Goal: Task Accomplishment & Management: Manage account settings

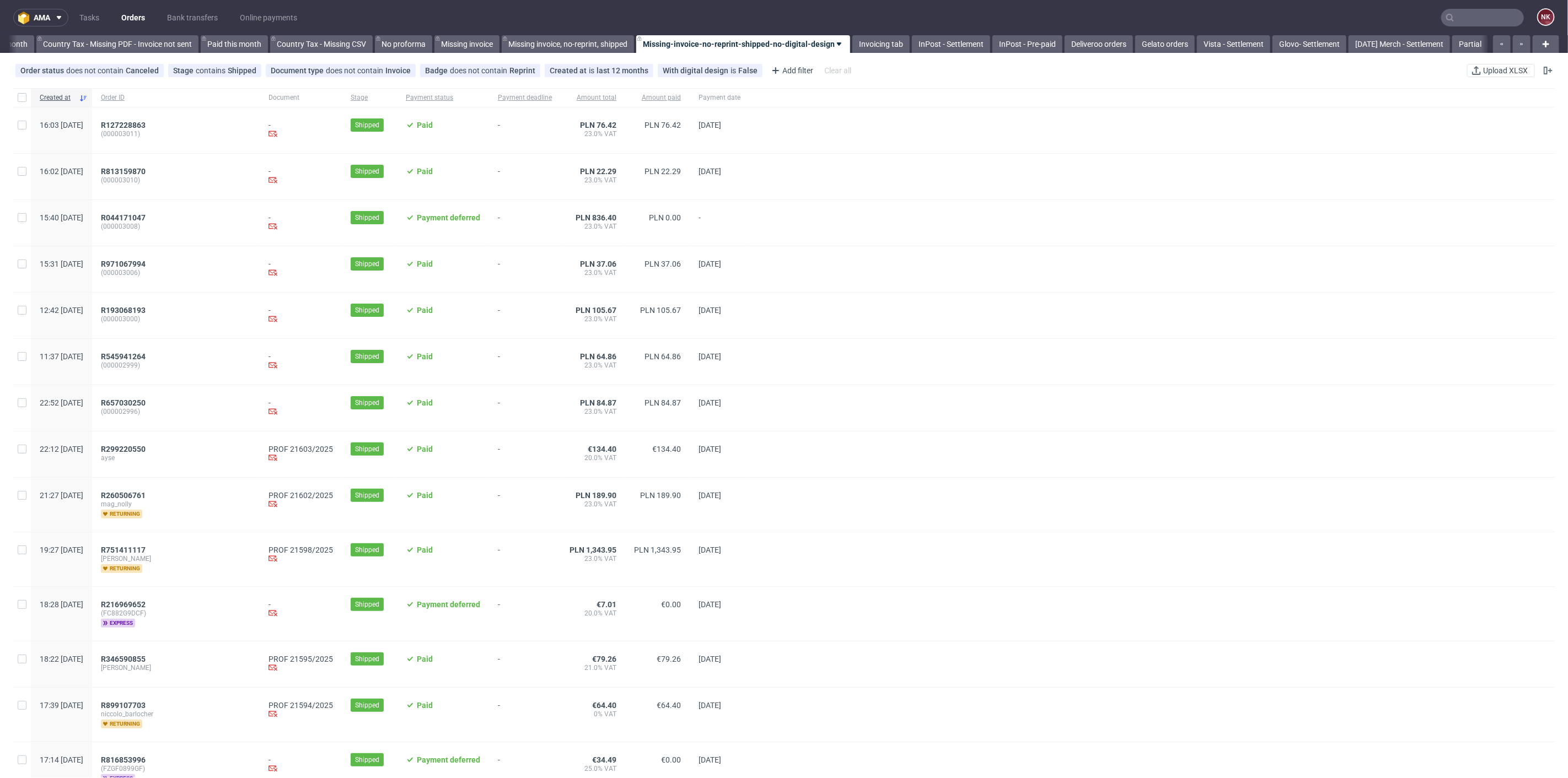
scroll to position [0, 1245]
click at [201, 13] on link "Bank transfers" at bounding box center [192, 17] width 64 height 18
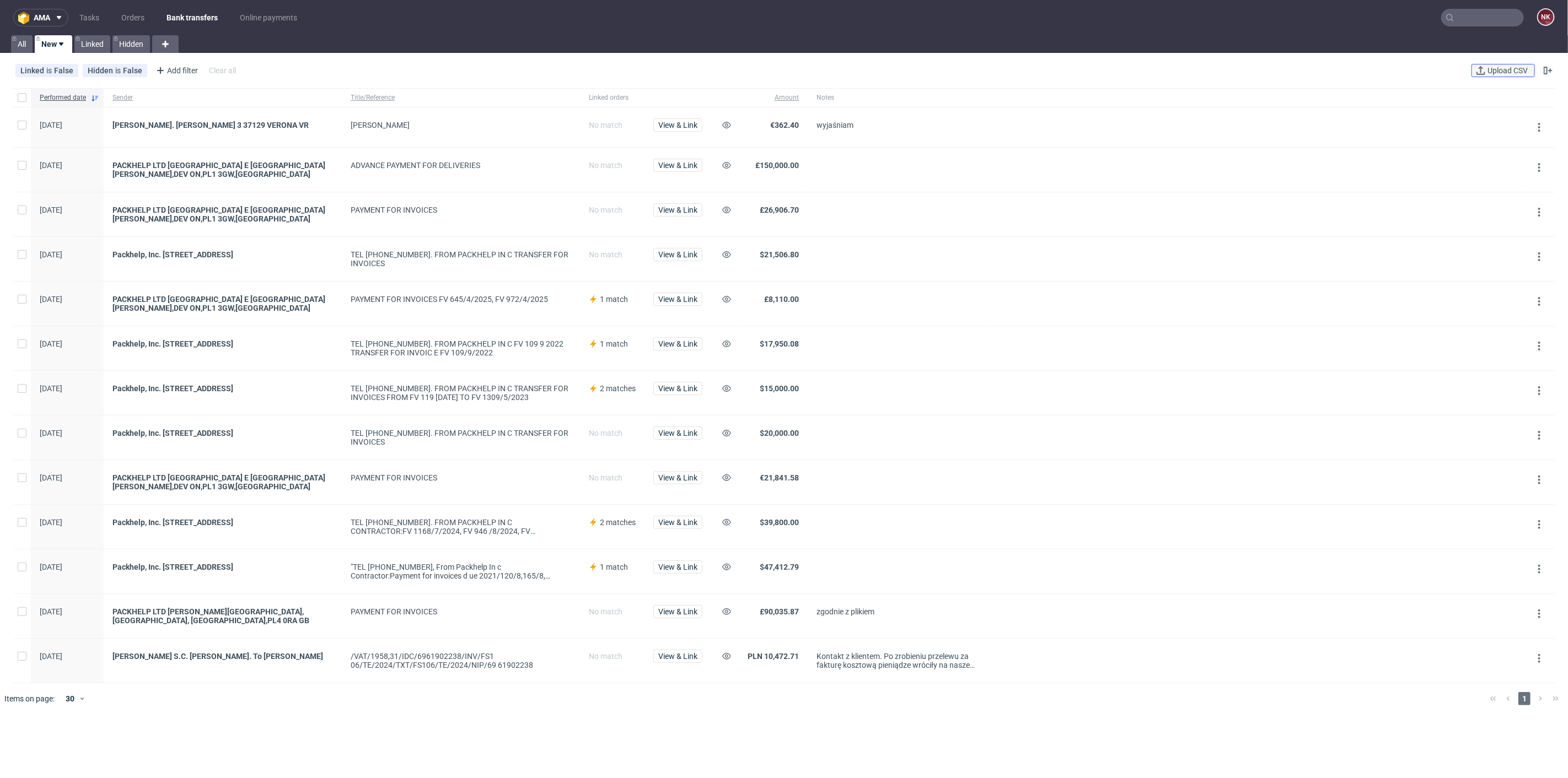
click at [1497, 73] on span "Upload CSV" at bounding box center [1507, 71] width 45 height 7
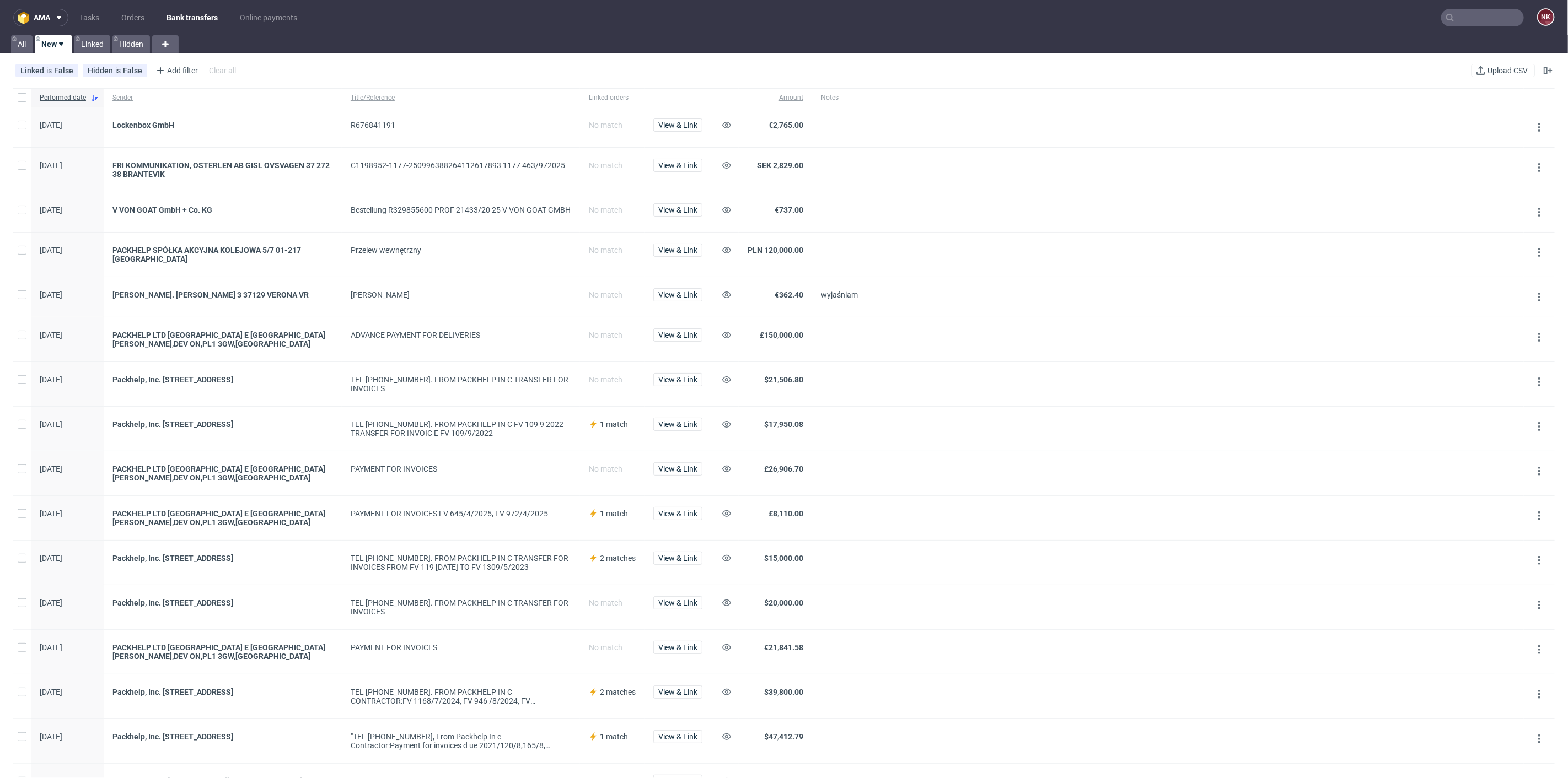
click at [658, 116] on div "View & Link" at bounding box center [678, 127] width 67 height 40
click at [677, 125] on span "View & Link" at bounding box center [678, 125] width 39 height 7
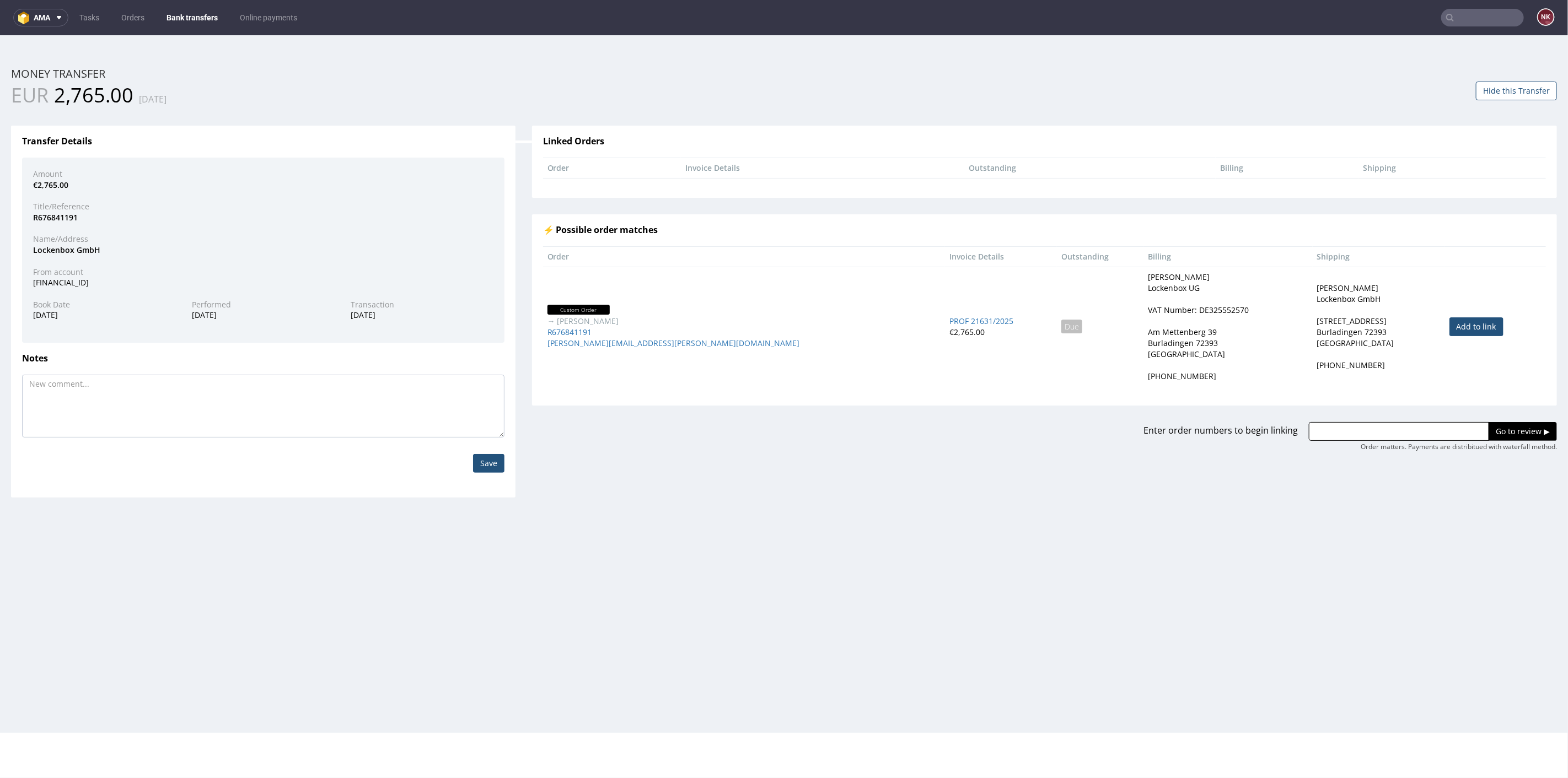
click at [1449, 321] on link "Add to link" at bounding box center [1476, 326] width 54 height 19
type input "R676841191"
click at [1501, 430] on input "Go to review ▶" at bounding box center [1521, 430] width 68 height 19
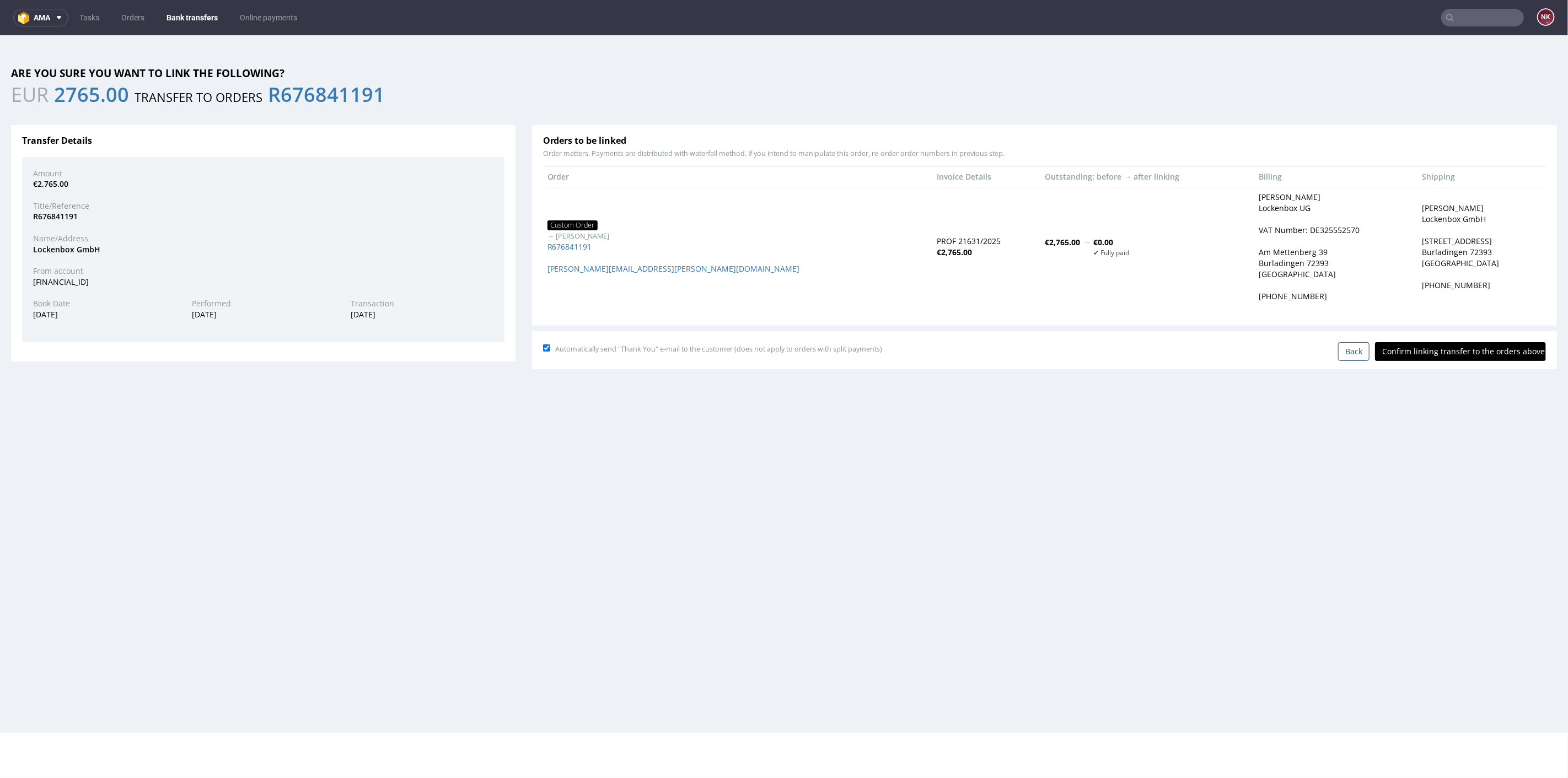
click at [1460, 351] on input "Confirm linking transfer to the orders above" at bounding box center [1460, 351] width 171 height 19
type input "In progress..."
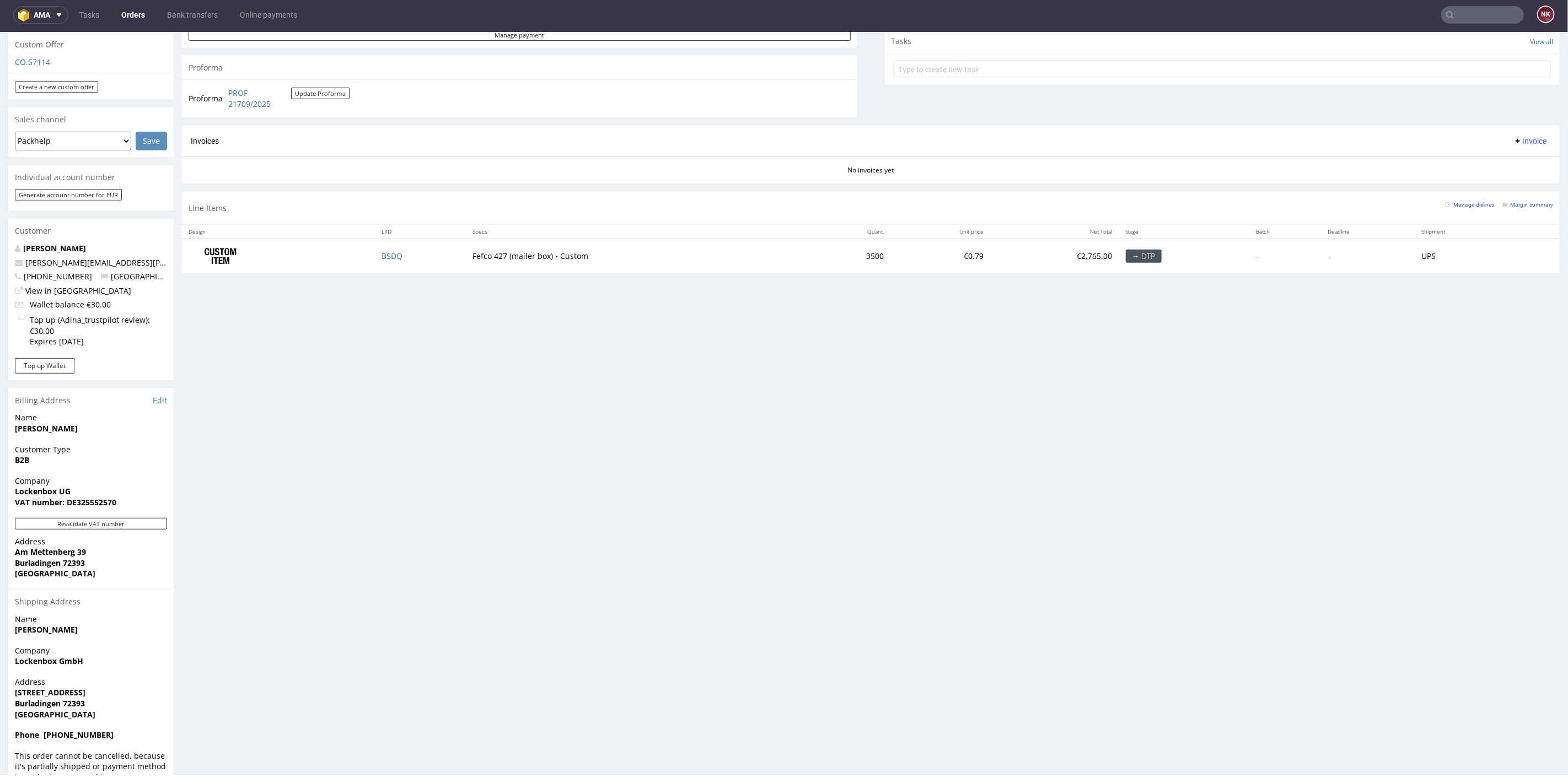
scroll to position [403, 0]
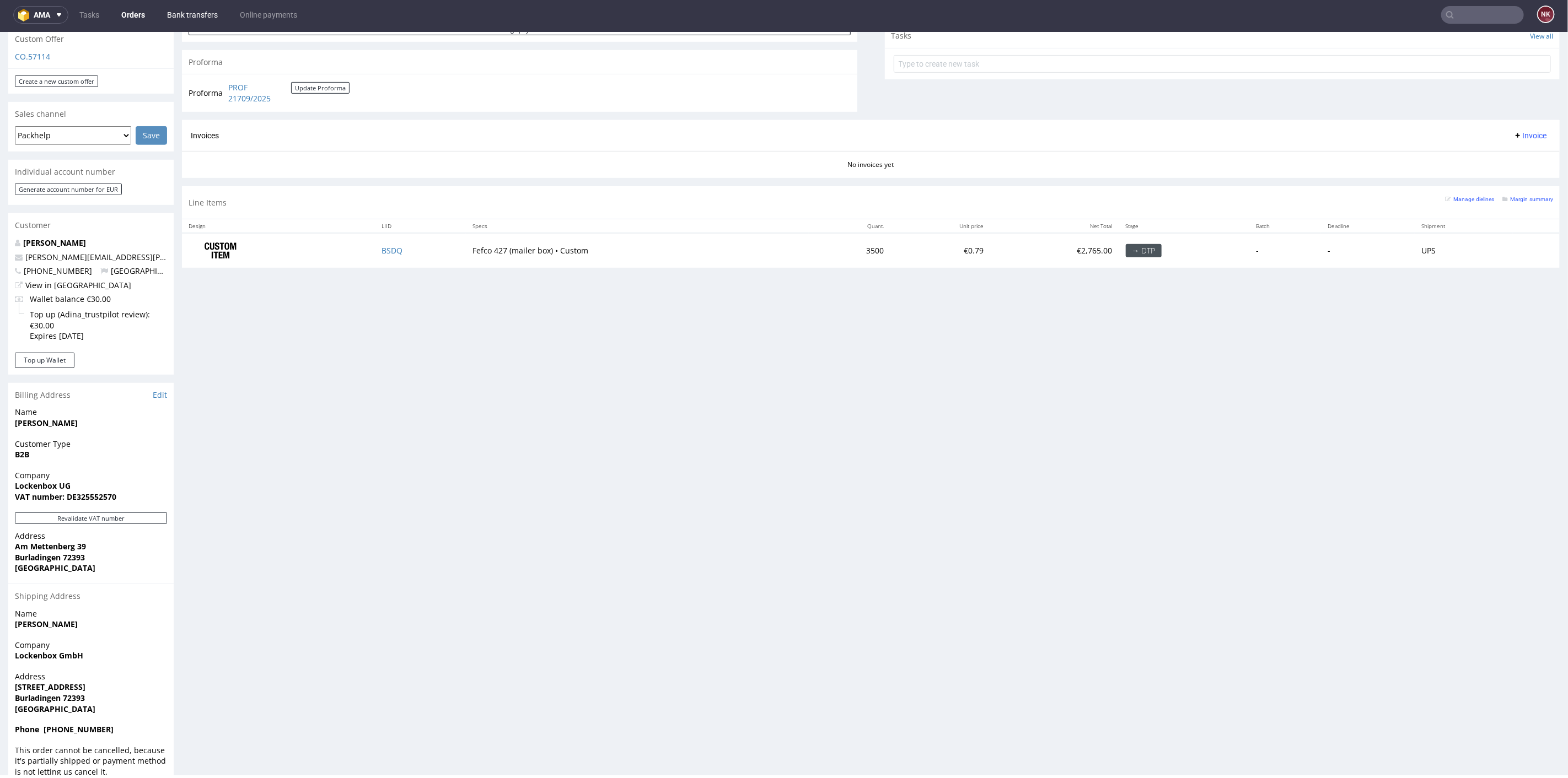
click at [190, 8] on link "Bank transfers" at bounding box center [192, 15] width 64 height 18
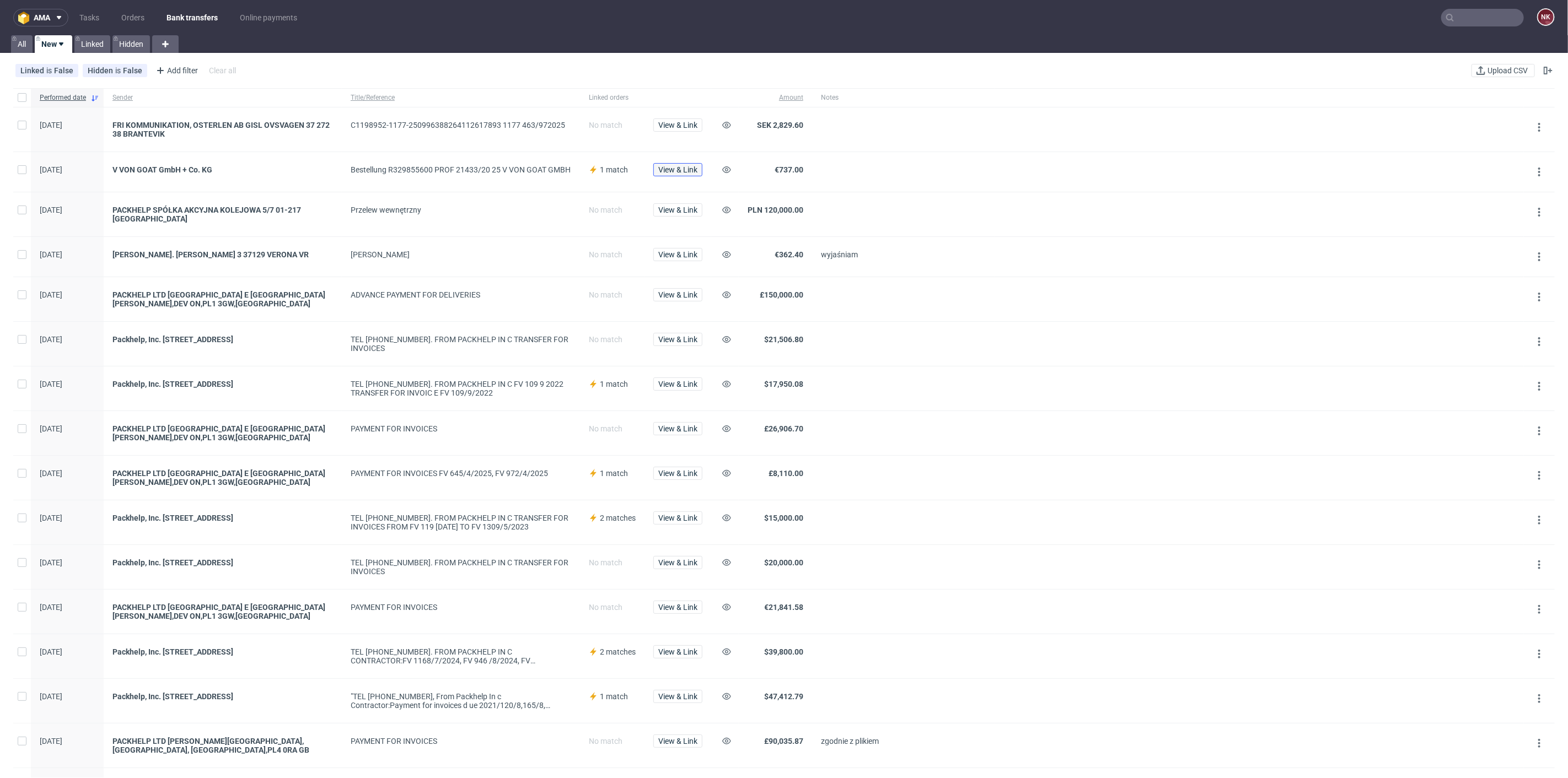
click at [689, 171] on span "View & Link" at bounding box center [678, 170] width 39 height 7
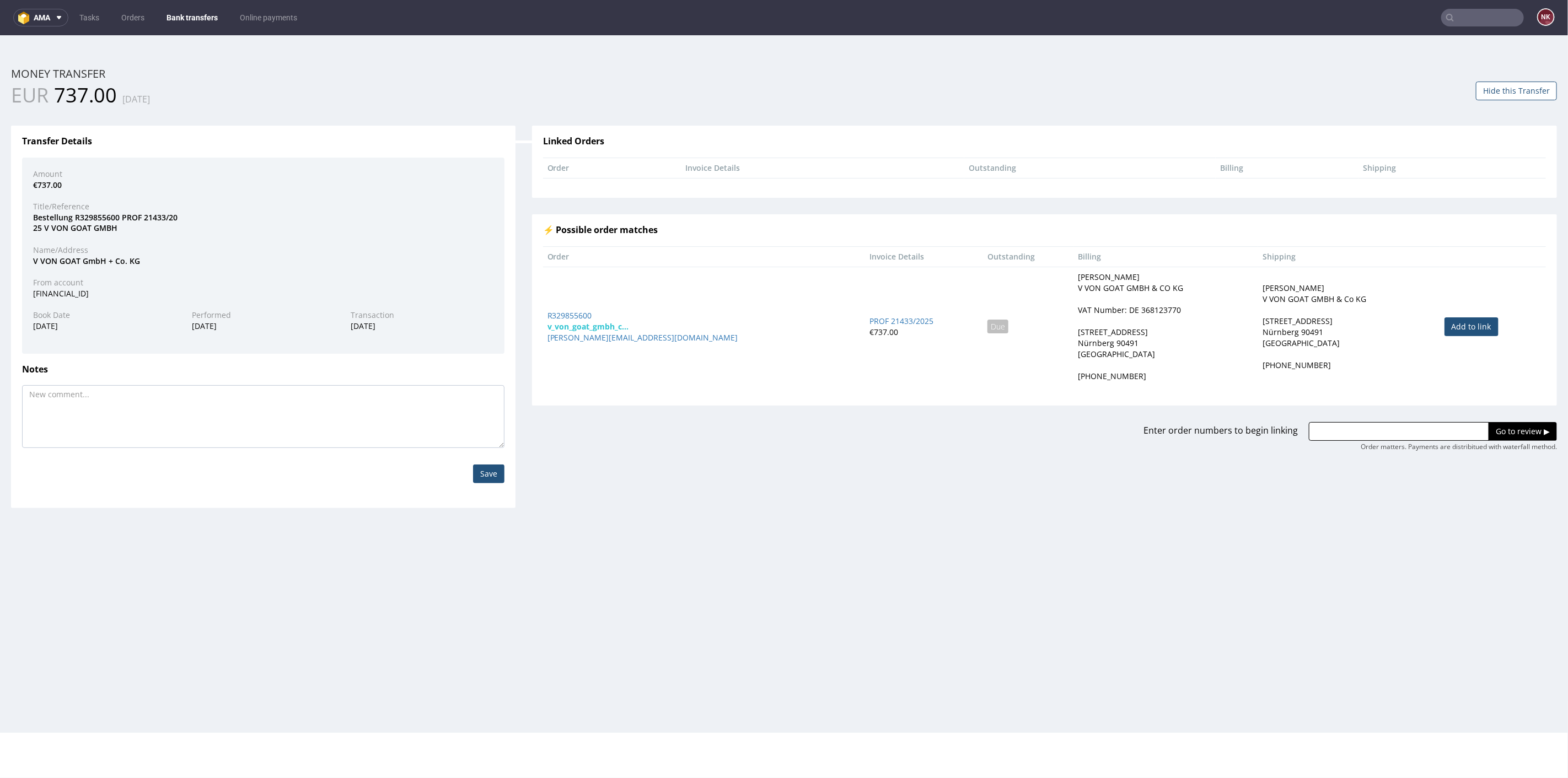
click at [1458, 321] on link "Add to link" at bounding box center [1471, 326] width 54 height 19
type input "R329855600"
click at [1500, 430] on input "Go to review ▶" at bounding box center [1521, 430] width 68 height 19
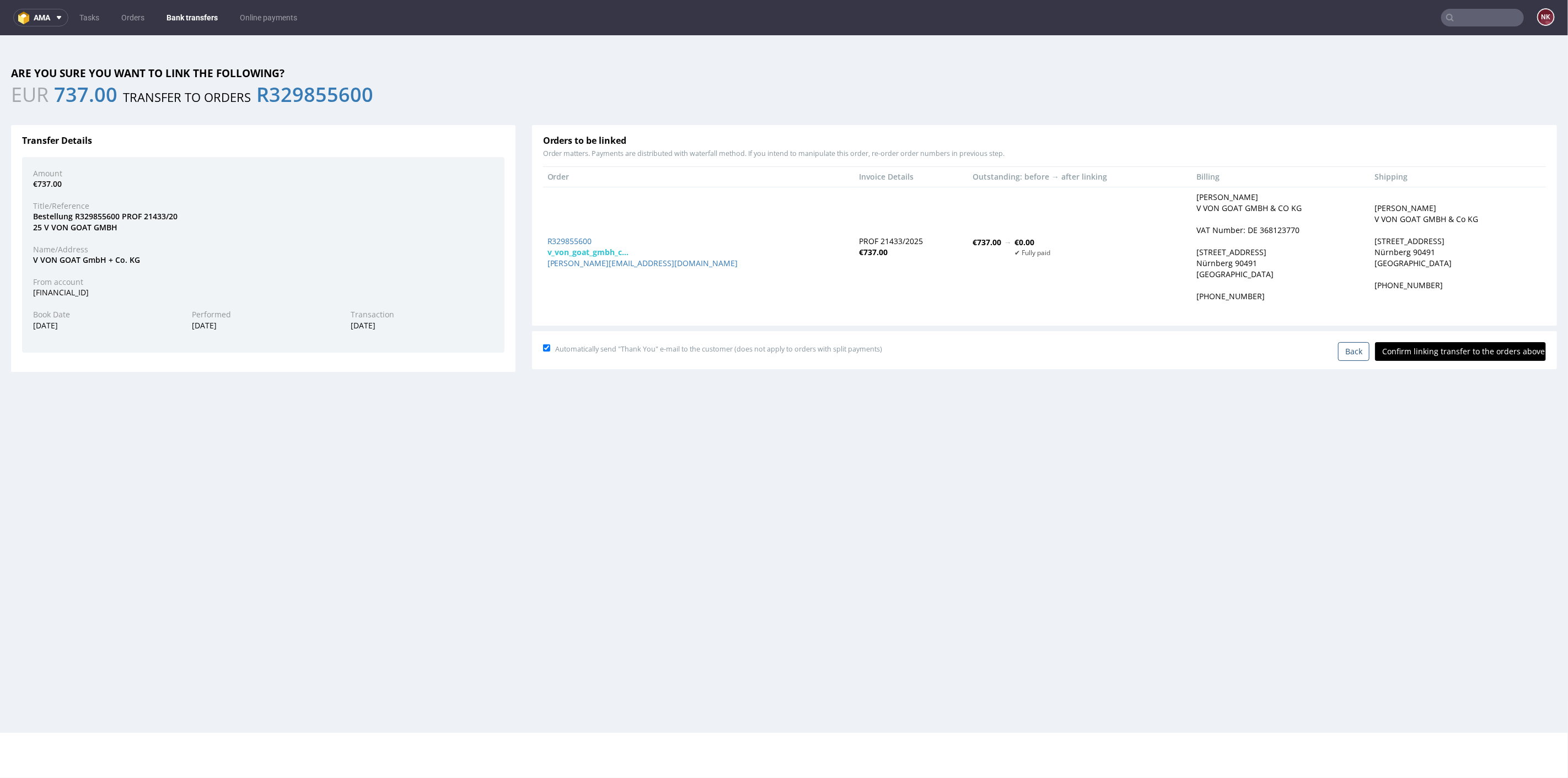
click at [1445, 356] on input "Confirm linking transfer to the orders above" at bounding box center [1460, 351] width 171 height 19
type input "In progress..."
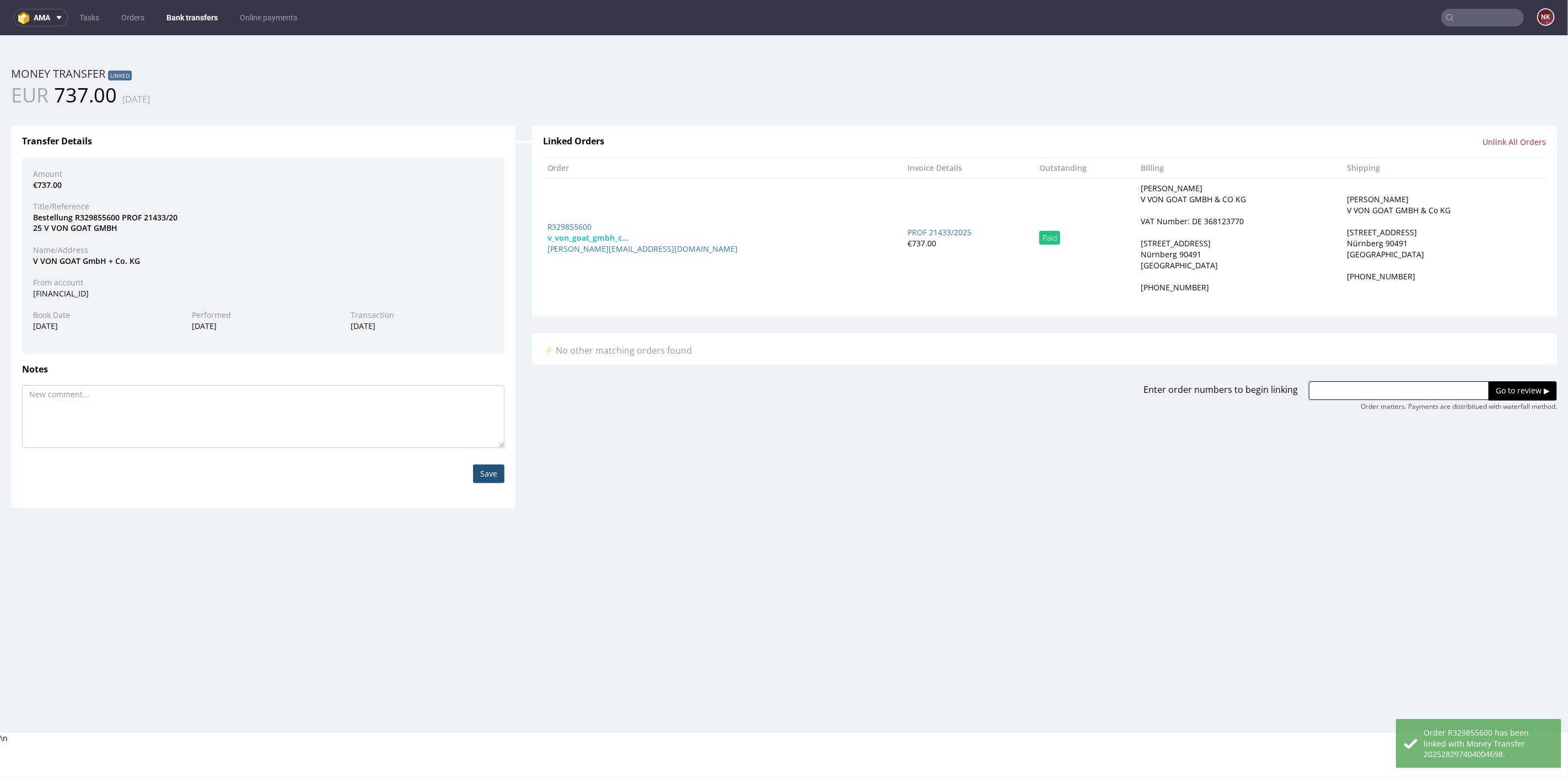
click at [184, 11] on link "Bank transfers" at bounding box center [191, 17] width 64 height 18
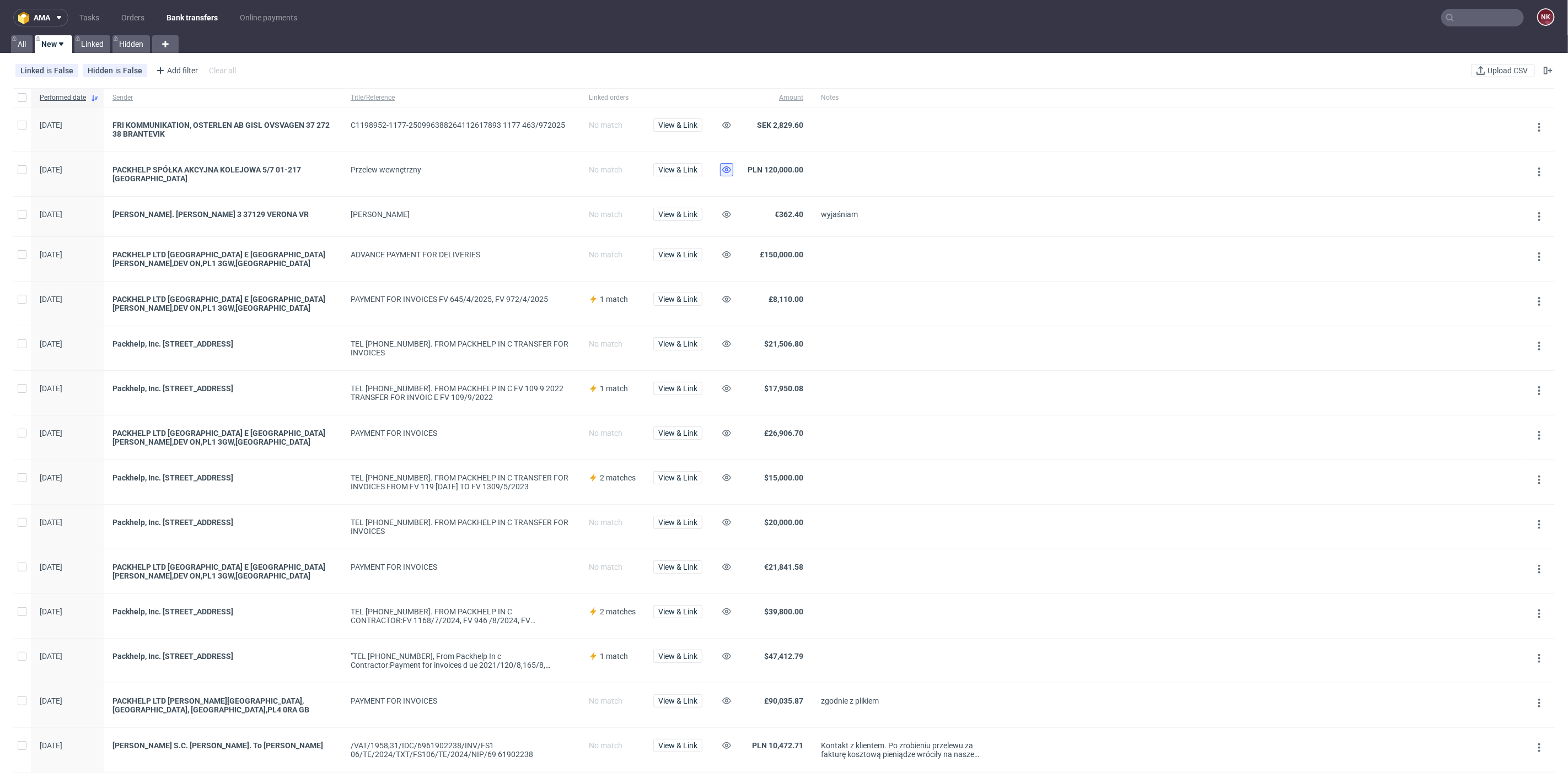
click at [725, 167] on icon at bounding box center [726, 169] width 8 height 8
click at [683, 123] on span "View & Link" at bounding box center [678, 125] width 39 height 7
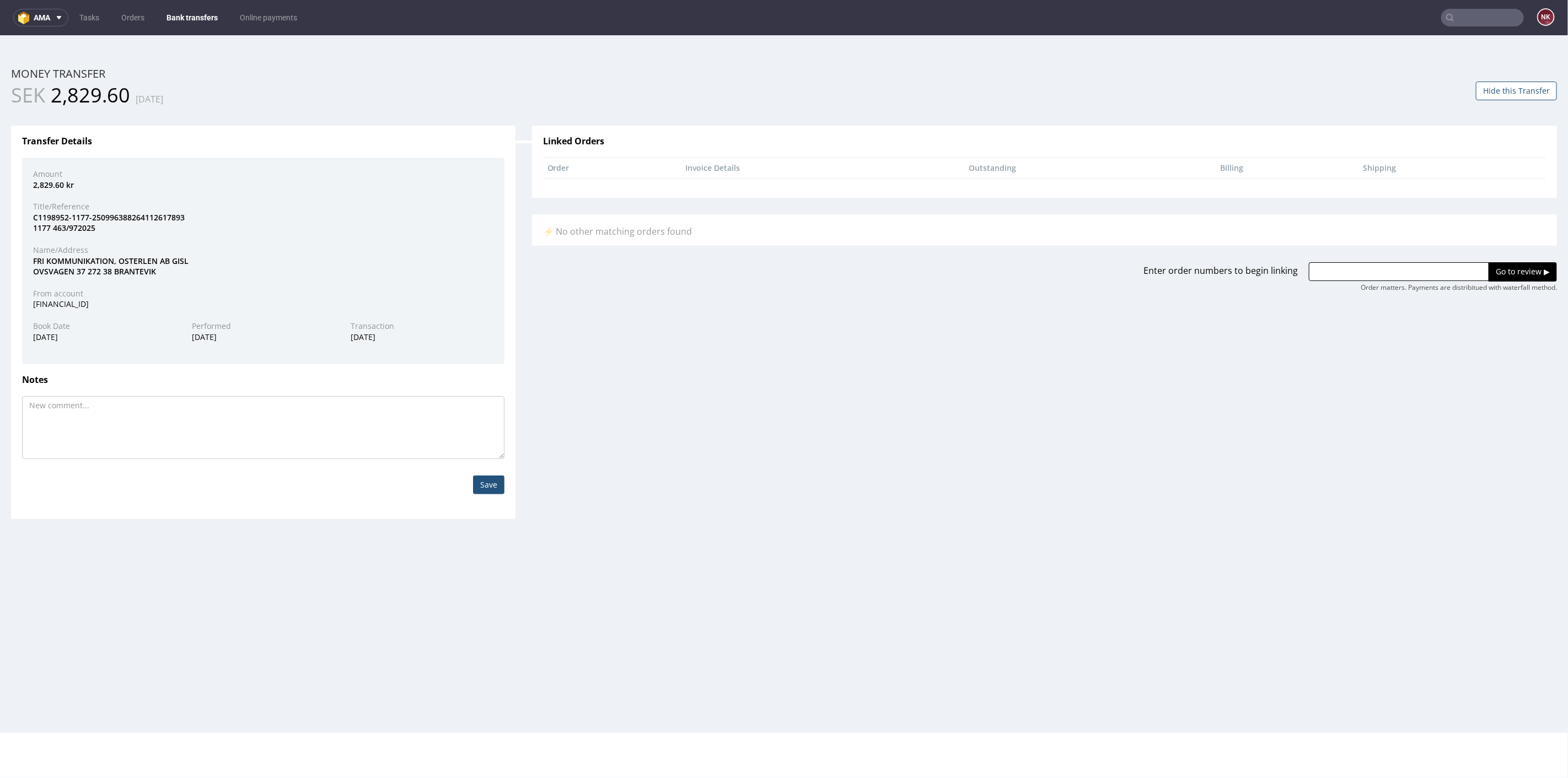
click at [79, 259] on div "FRI KOMMUNIKATION, OSTERLEN AB GISL OVSVAGEN 37 272 38 BRANTEVIK" at bounding box center [263, 266] width 476 height 21
copy div "KOMMUNIKATION"
click at [544, 253] on div "Enter order numbers to begin linking Go to review ▶ Order matters. Payments are…" at bounding box center [1044, 268] width 1041 height 47
click at [76, 257] on div "FRI KOMMUNIKATION, OSTERLEN AB GISL OVSVAGEN 37 272 38 BRANTEVIK" at bounding box center [263, 266] width 476 height 21
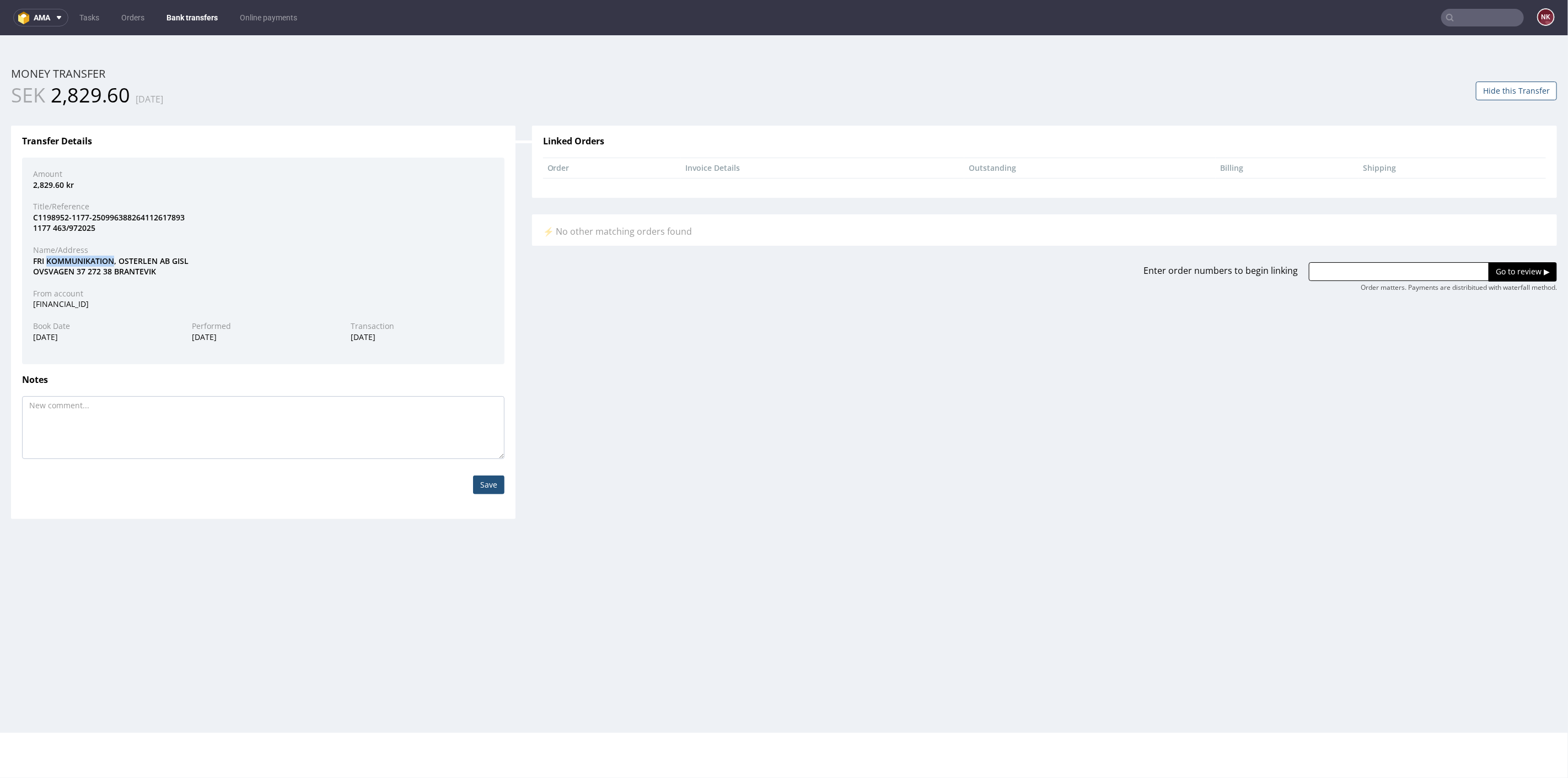
click at [76, 257] on div "FRI KOMMUNIKATION, OSTERLEN AB GISL OVSVAGEN 37 272 38 BRANTEVIK" at bounding box center [263, 266] width 476 height 21
copy div "KOMMUNIKATION"
click at [527, 334] on div "Transfer Details Amount 2,829.60 kr Title/Reference C1198952-1177-2509963882641…" at bounding box center [784, 312] width 1562 height 409
click at [1387, 257] on div "Enter order numbers to begin linking Go to review ▶ Order matters. Payments are…" at bounding box center [1044, 268] width 1041 height 47
drag, startPoint x: 1387, startPoint y: 269, endPoint x: 1394, endPoint y: 269, distance: 7.0
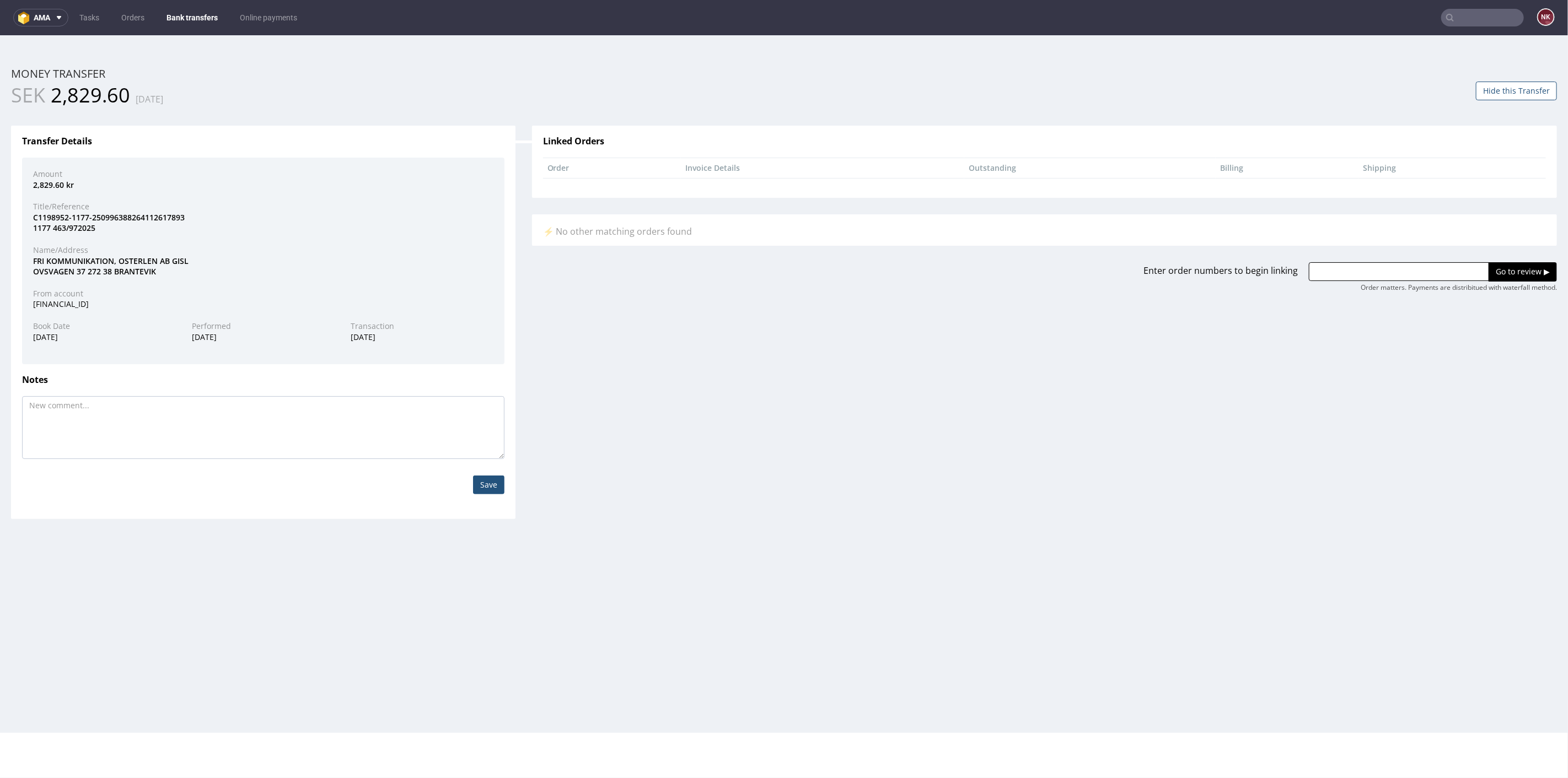
click at [1387, 269] on input "text" at bounding box center [1398, 271] width 180 height 19
paste input "R587461308"
type input "R587461308"
click at [1510, 270] on input "Go to review ▶" at bounding box center [1521, 271] width 68 height 19
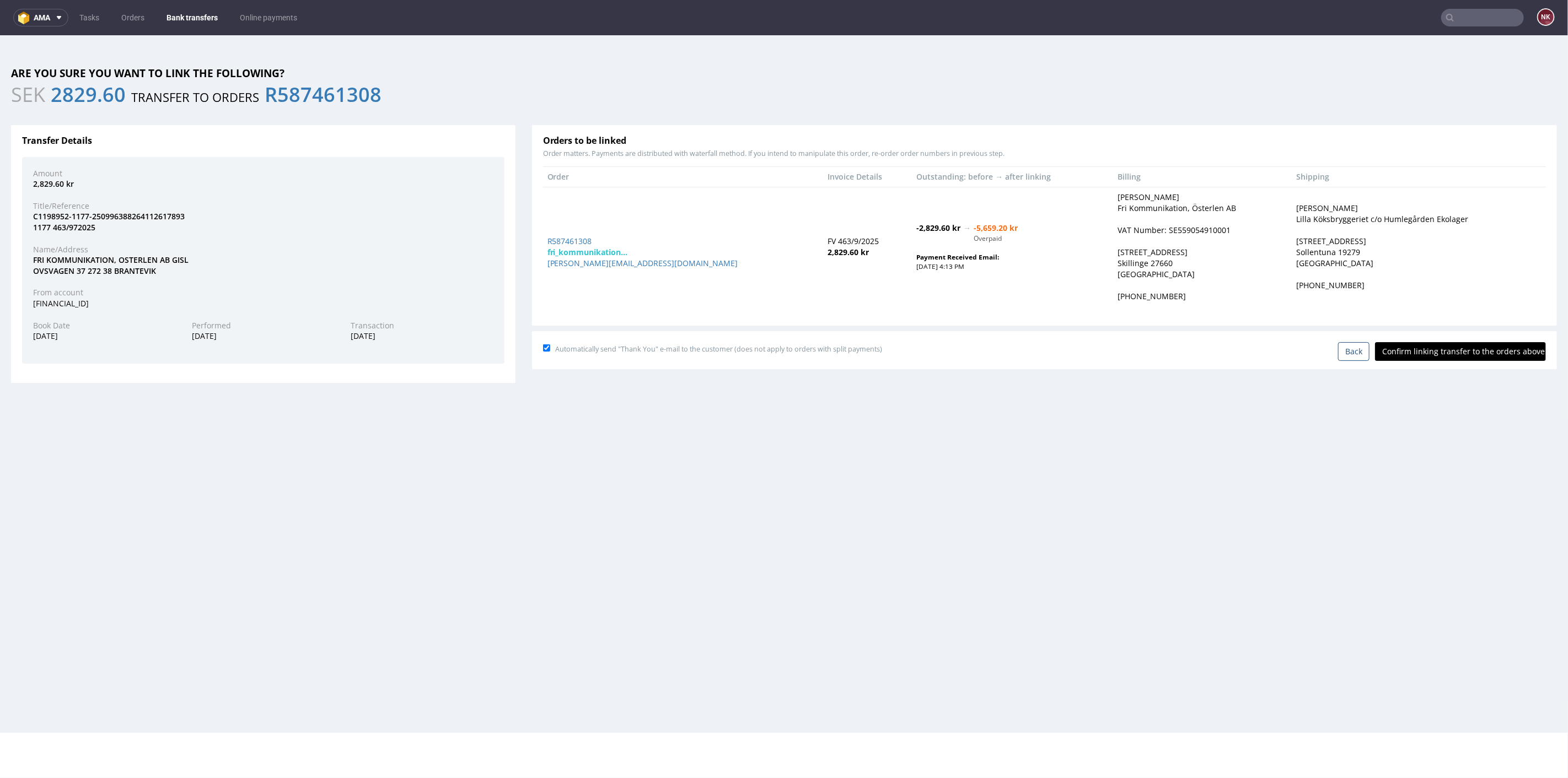
click at [1463, 343] on input "Confirm linking transfer to the orders above" at bounding box center [1460, 351] width 171 height 19
type input "In progress..."
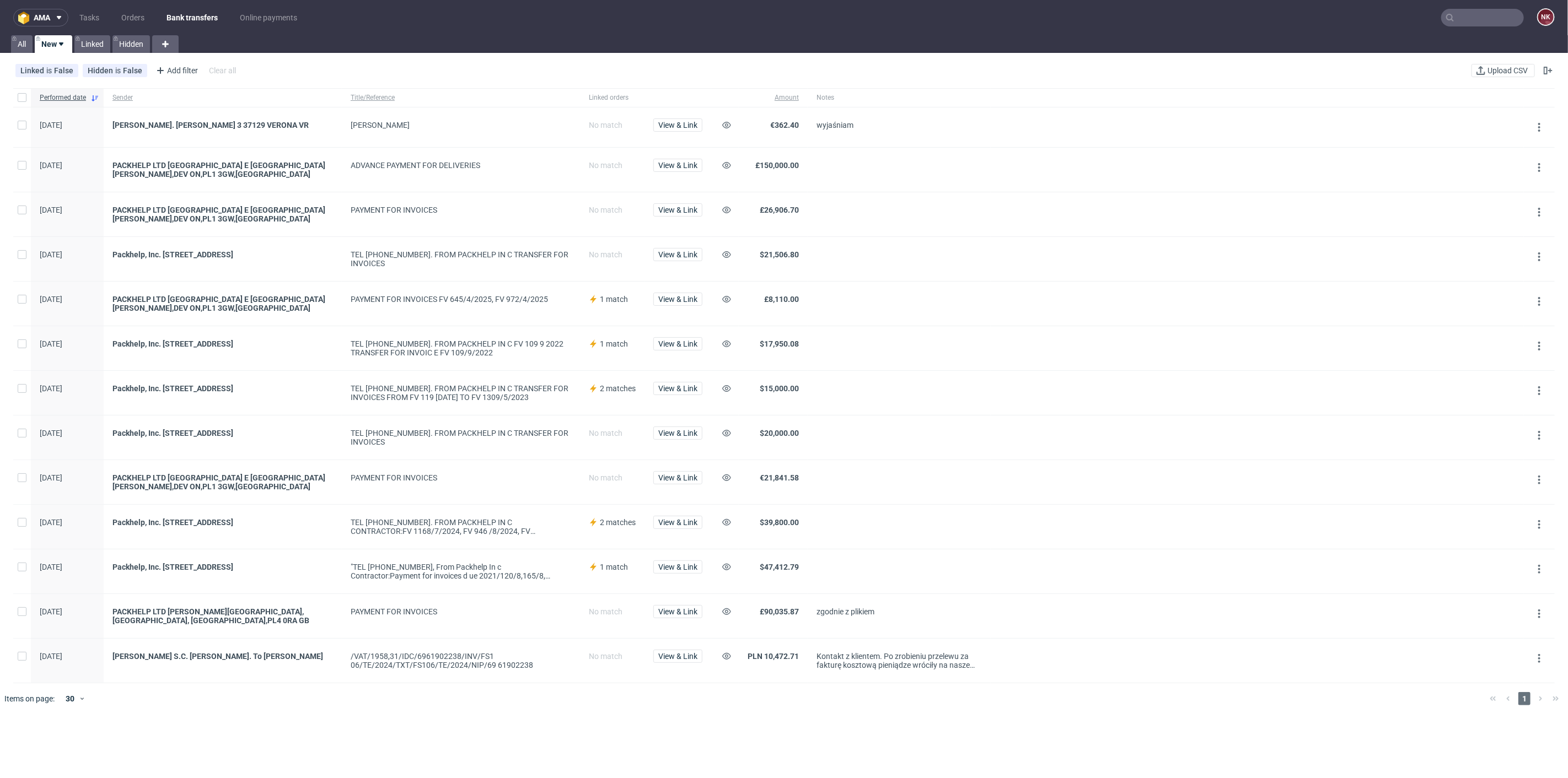
click at [1010, 425] on div at bounding box center [1258, 437] width 533 height 44
click at [830, 155] on div at bounding box center [899, 169] width 183 height 44
click at [190, 15] on link "Bank transfers" at bounding box center [191, 17] width 64 height 18
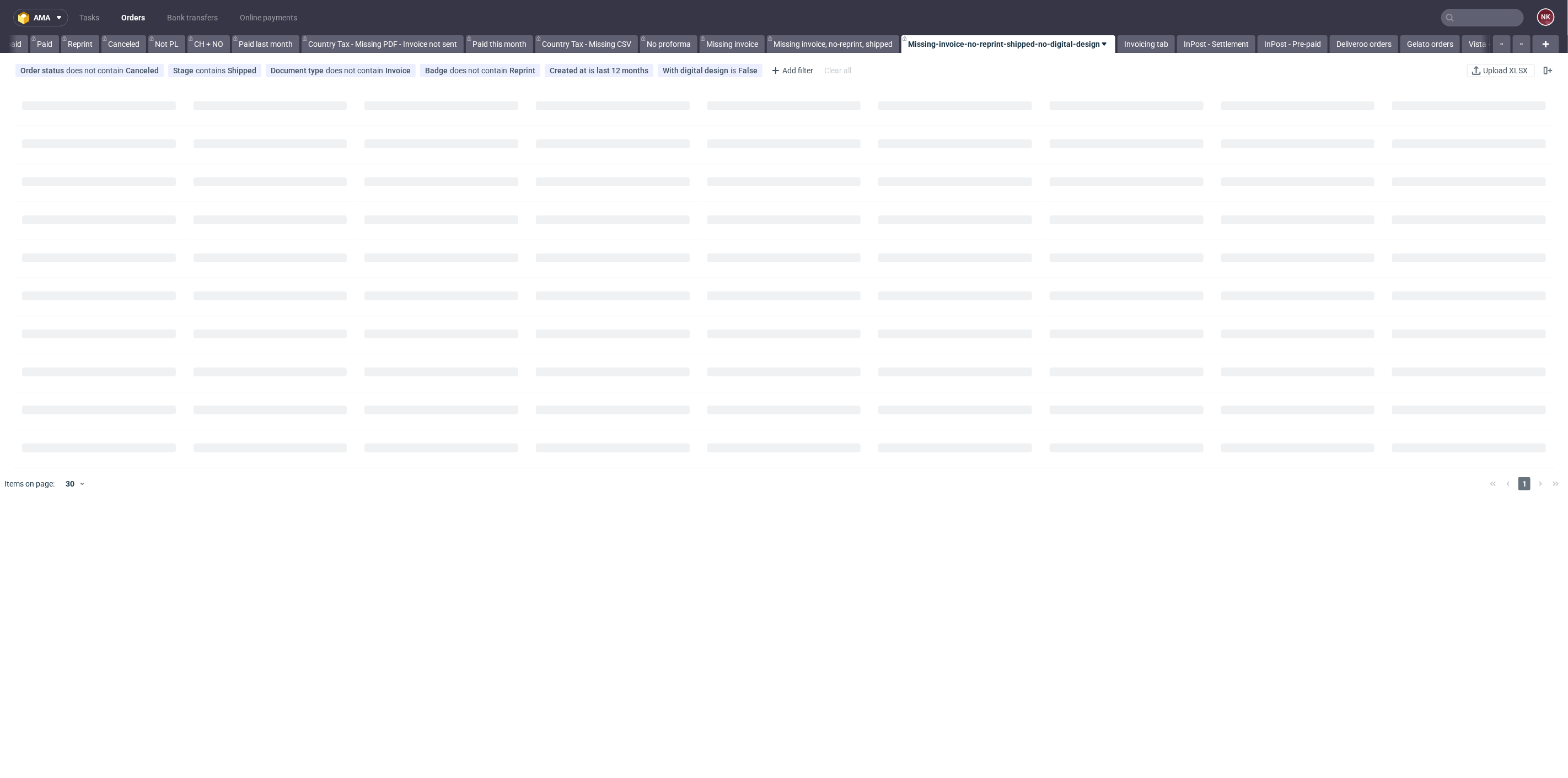
click at [1466, 24] on input "text" at bounding box center [1482, 17] width 83 height 18
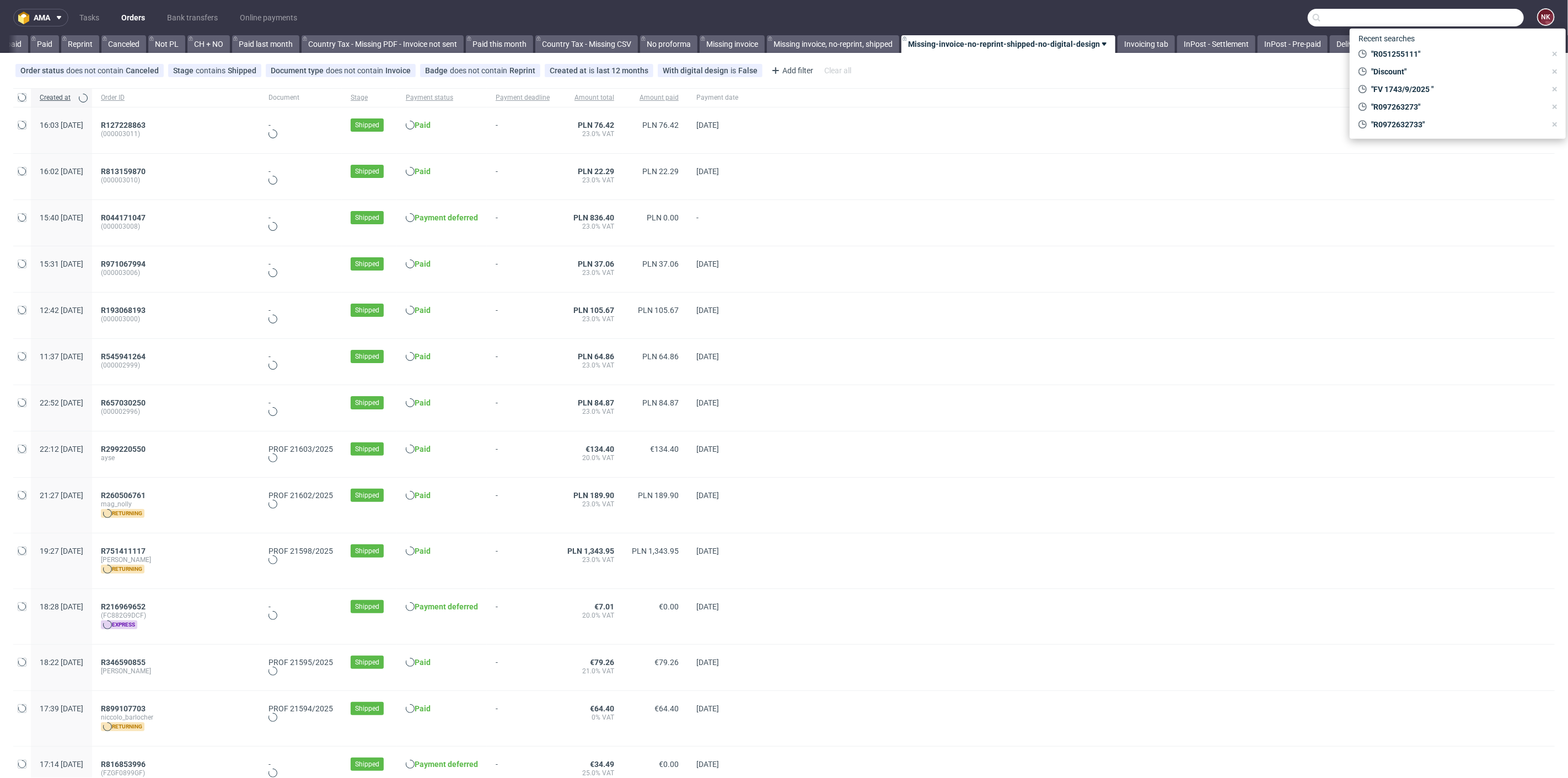
paste input "KOMMUNIKATION"
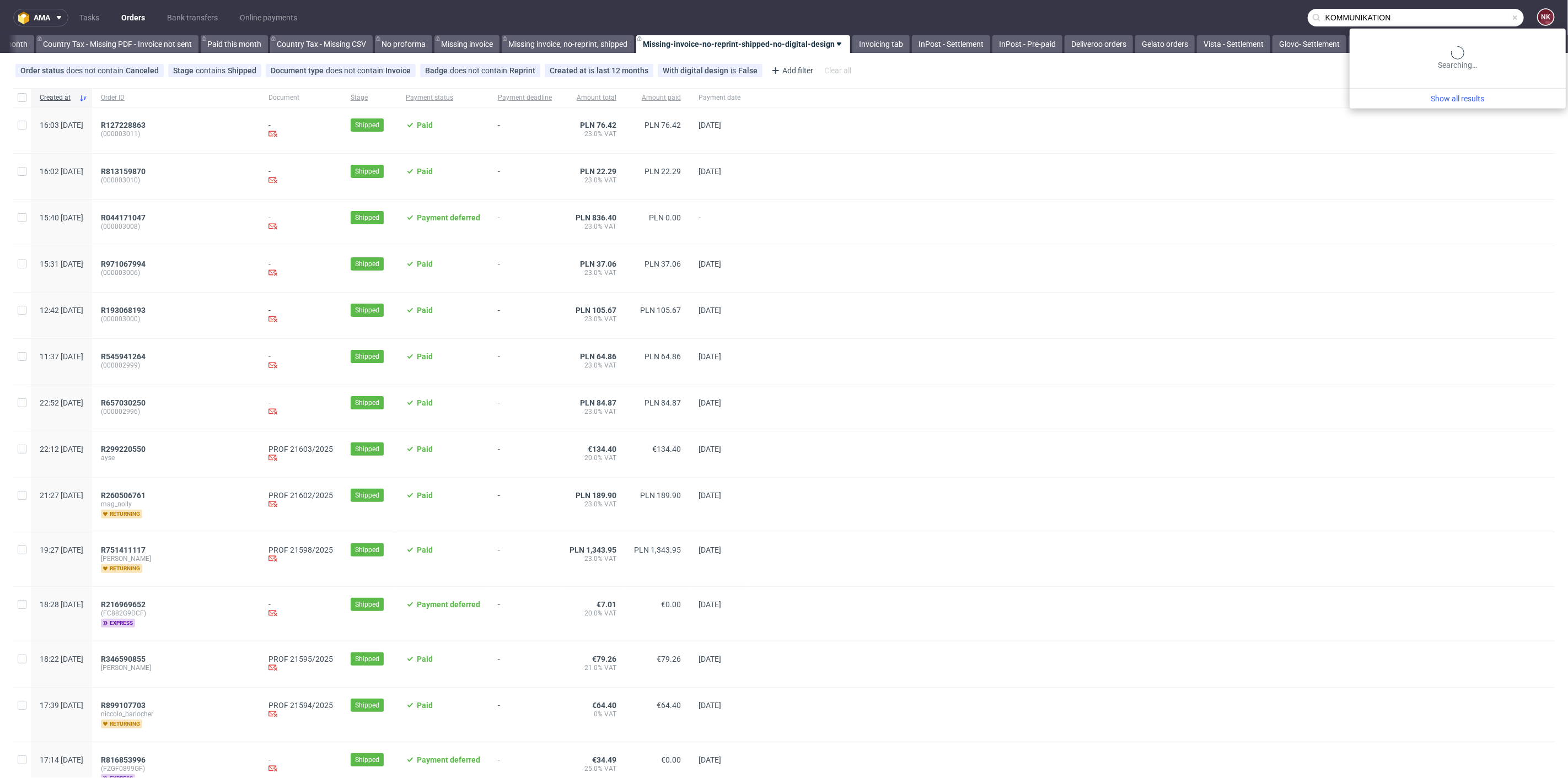
scroll to position [0, 1245]
type input "KOMMUNIKATION"
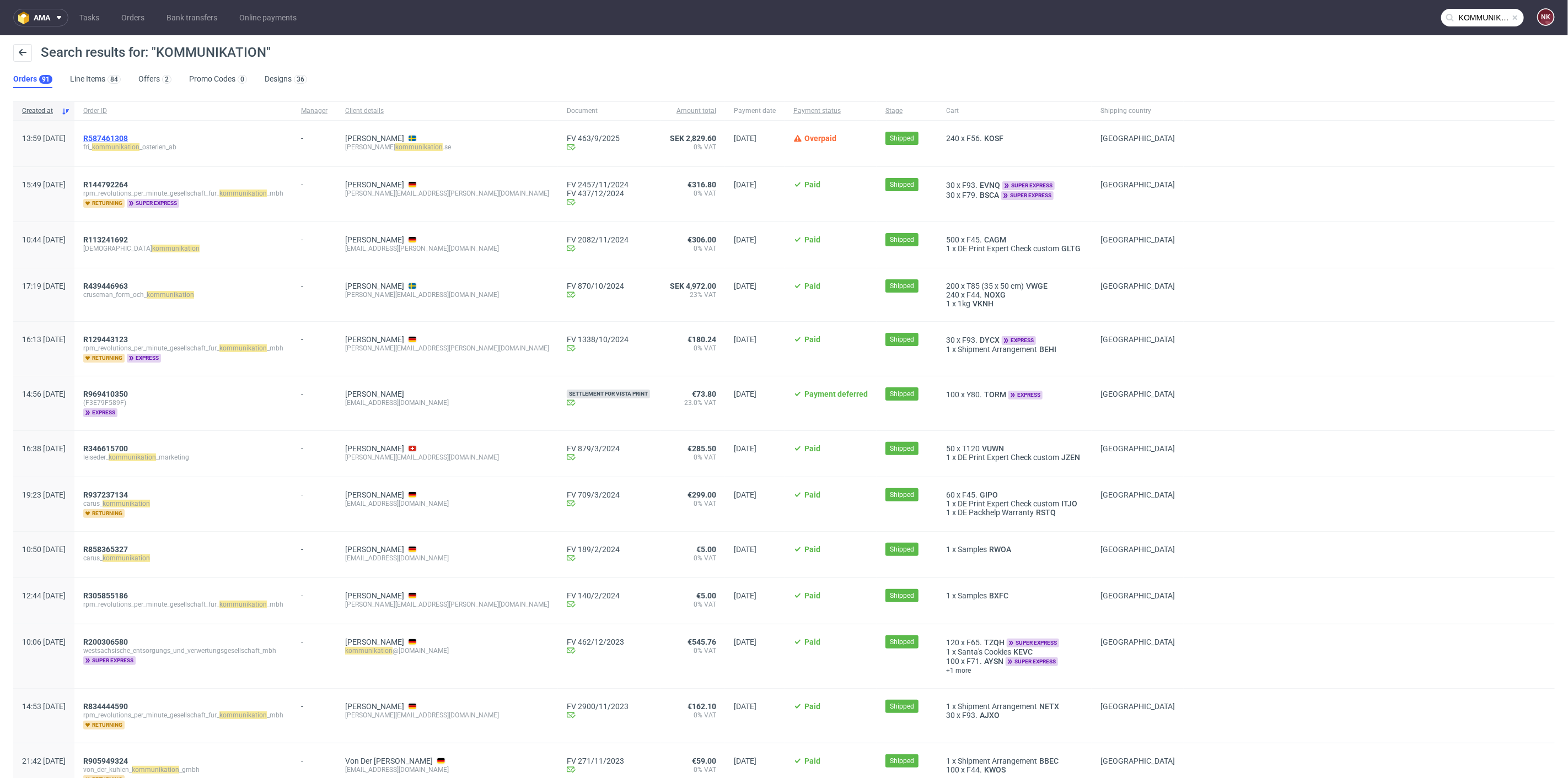
click at [128, 134] on span "R587461308" at bounding box center [105, 138] width 45 height 8
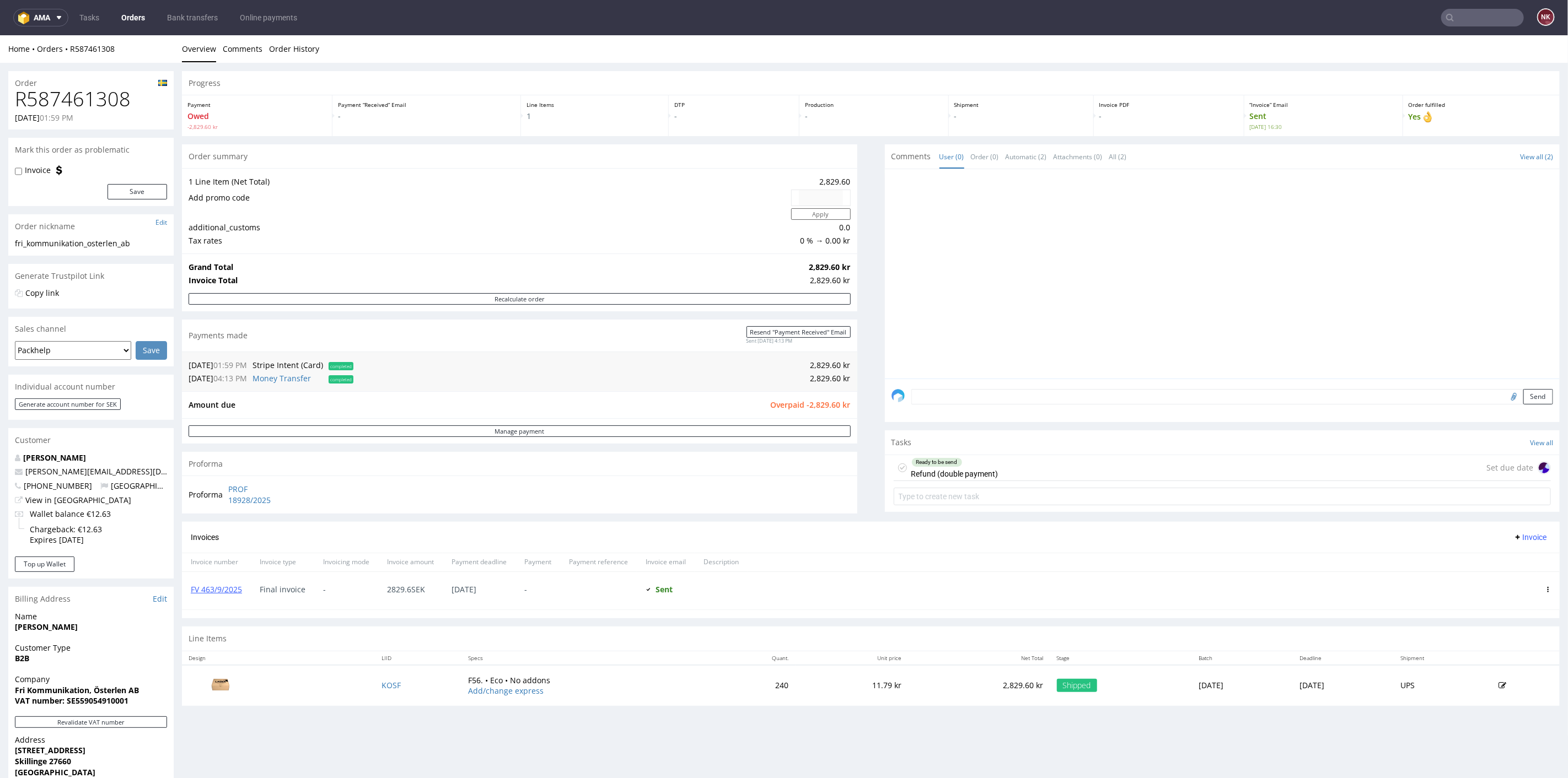
click at [118, 93] on h1 "R587461308" at bounding box center [90, 99] width 152 height 22
copy h1 "R587461308"
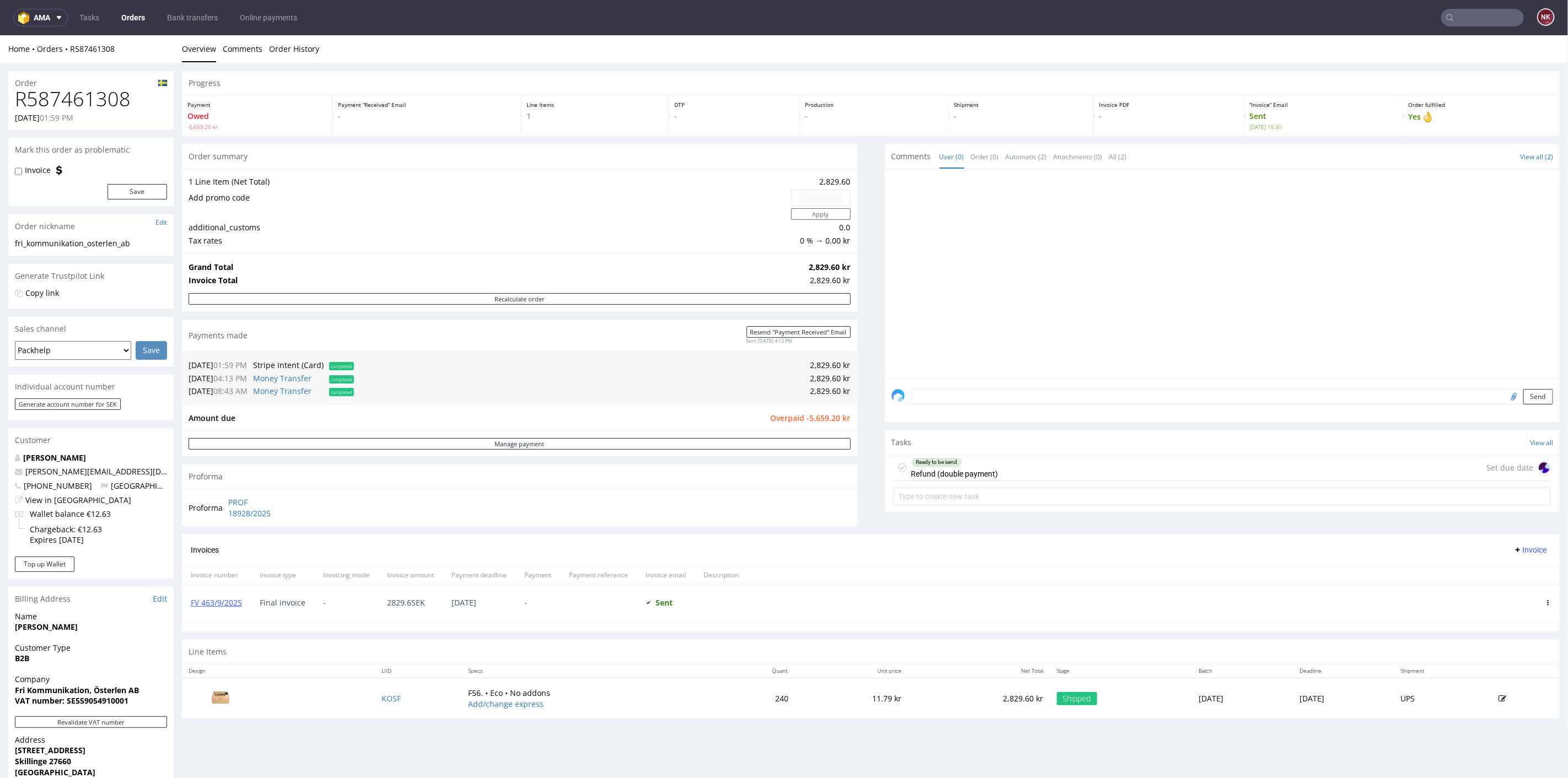
click at [857, 519] on div "Progress Payment Owed -5,659.20 kr Payment “Received” Email - Line Items 1 DTP …" at bounding box center [871, 399] width 1378 height 656
click at [975, 463] on div "Ready to be send" at bounding box center [955, 461] width 86 height 8
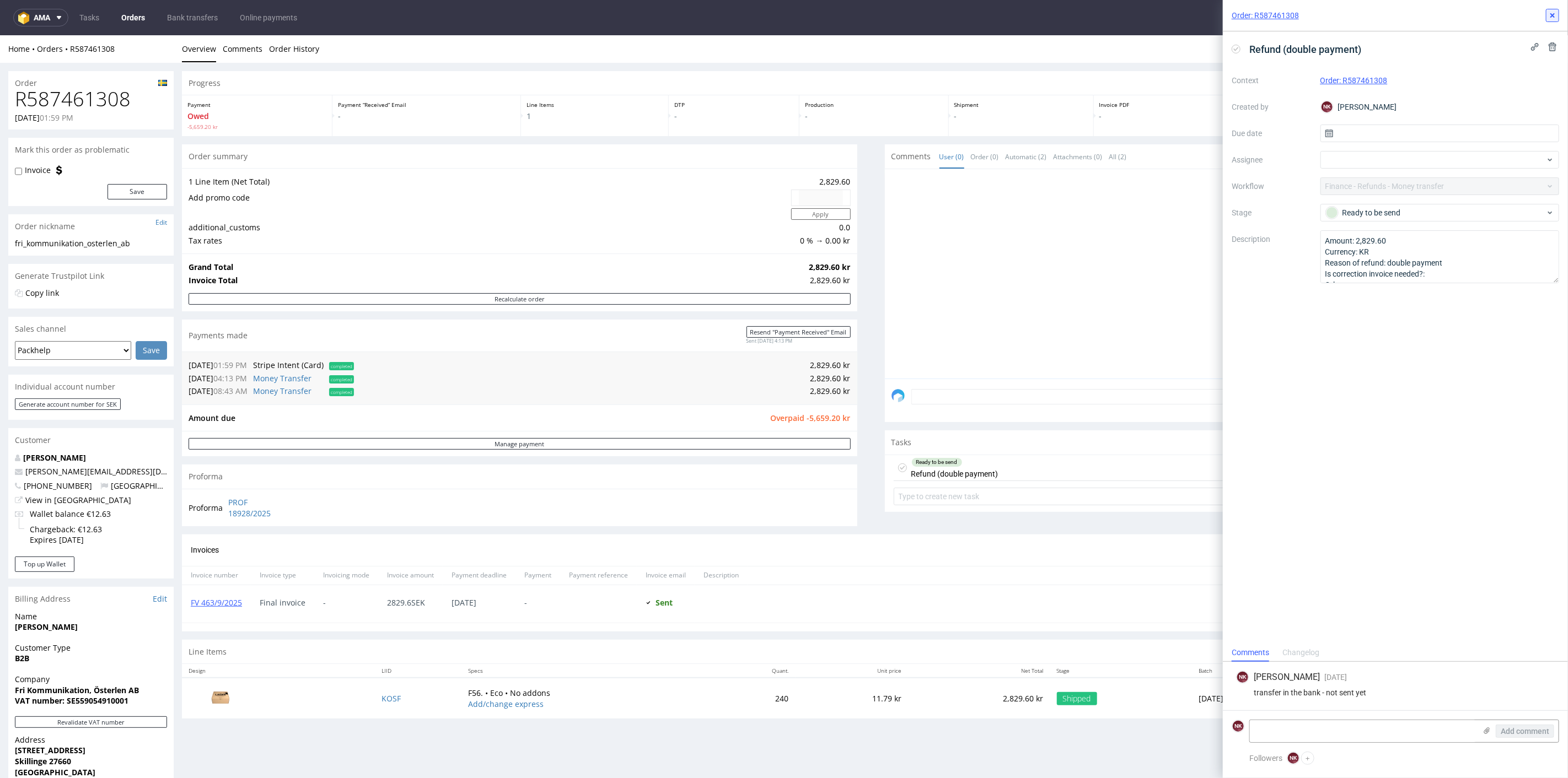
click at [1553, 15] on use at bounding box center [1552, 15] width 5 height 5
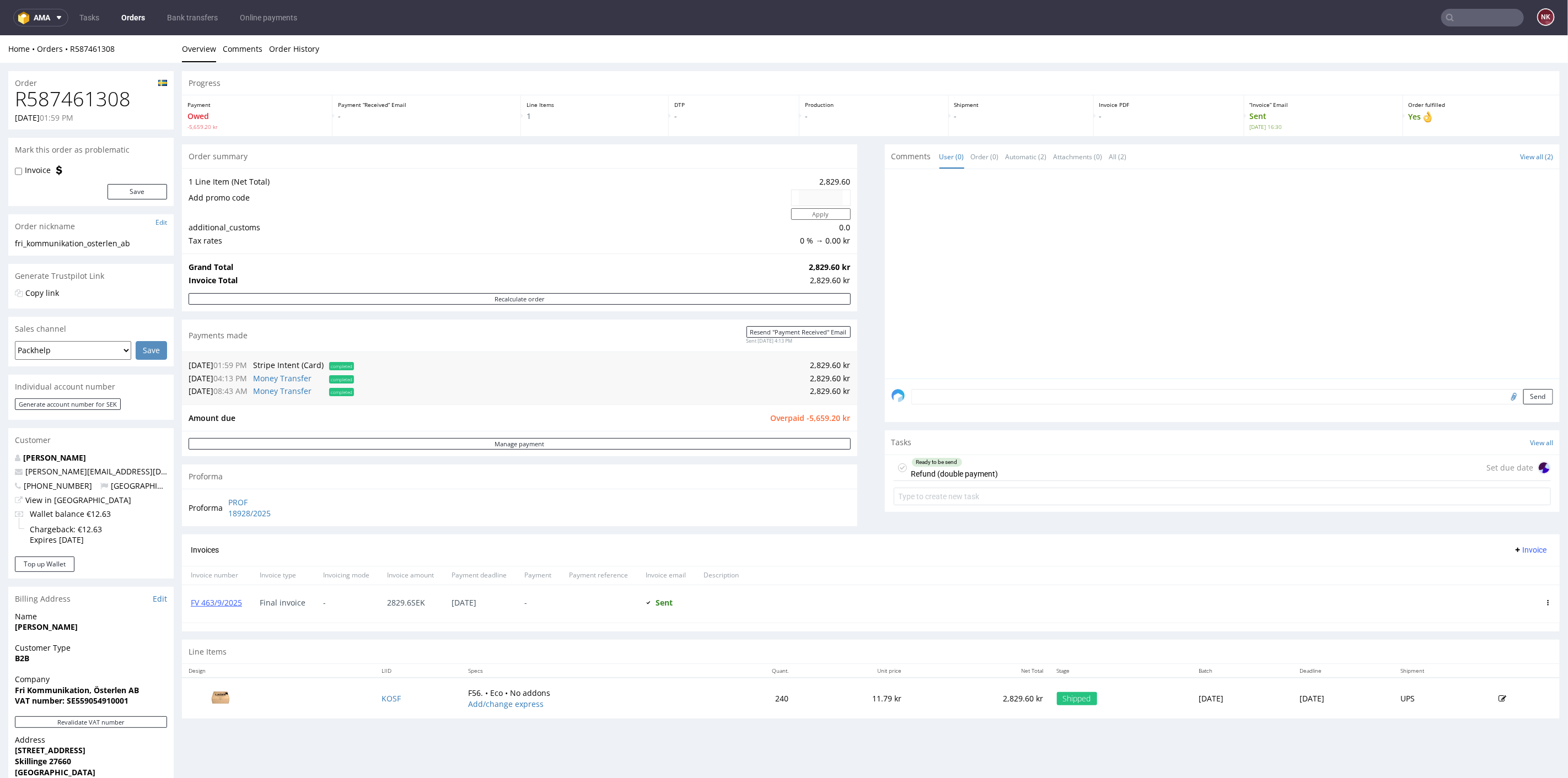
click at [862, 486] on div "Progress Payment Owed -5,659.20 kr Payment “Received” Email - Line Items 1 DTP …" at bounding box center [871, 399] width 1378 height 656
click at [855, 464] on div "Progress Payment Owed -5,659.20 kr Payment “Received” Email - Line Items 1 DTP …" at bounding box center [871, 399] width 1378 height 656
click at [853, 466] on div "Progress Payment Owed -5,659.20 kr Payment “Received” Email - Line Items 1 DTP …" at bounding box center [871, 399] width 1378 height 656
click at [943, 498] on input "text" at bounding box center [1221, 496] width 657 height 18
type input "Refund (double payment again)"
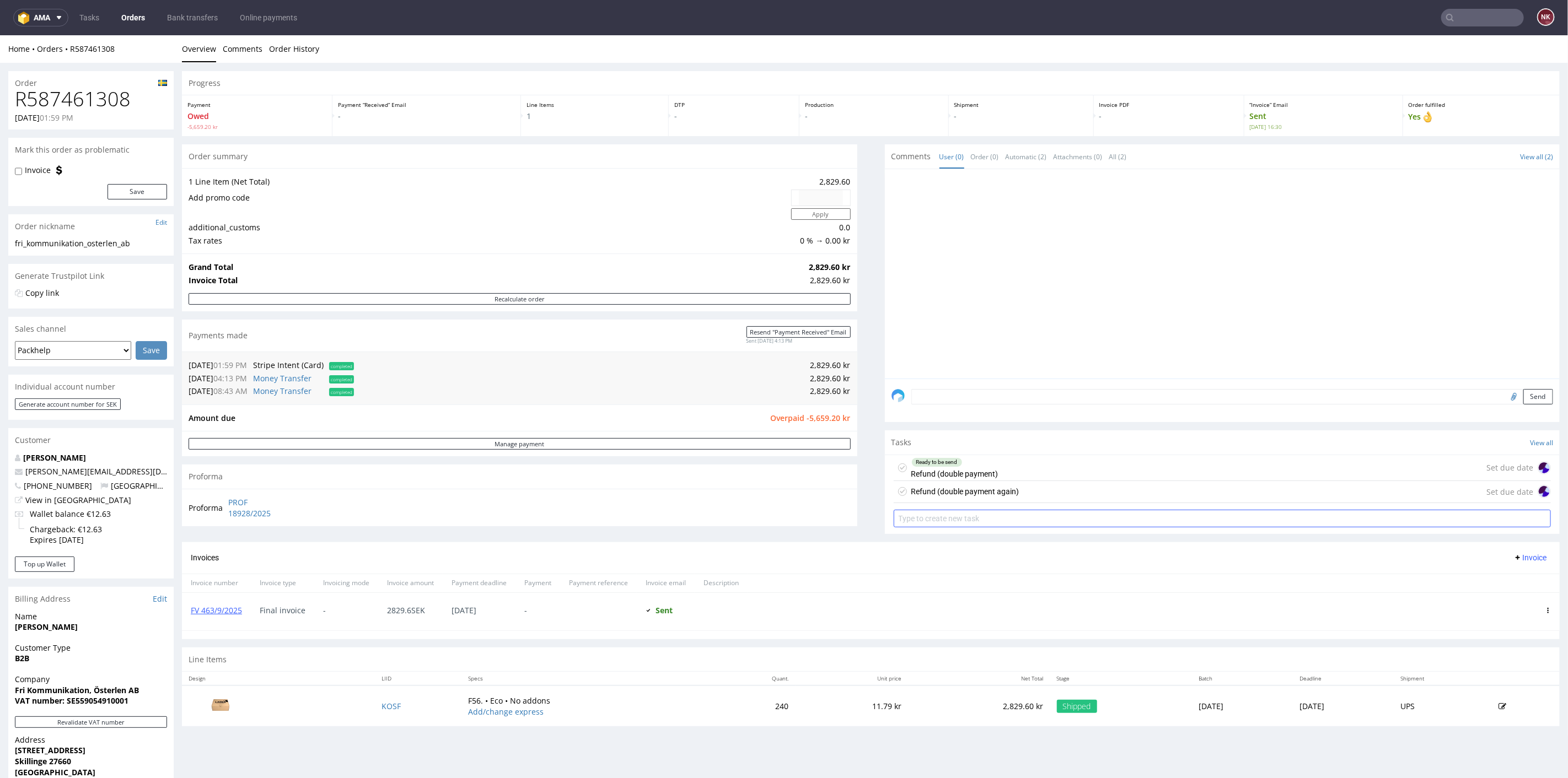
click at [943, 498] on div "Refund (double payment again)" at bounding box center [956, 490] width 126 height 18
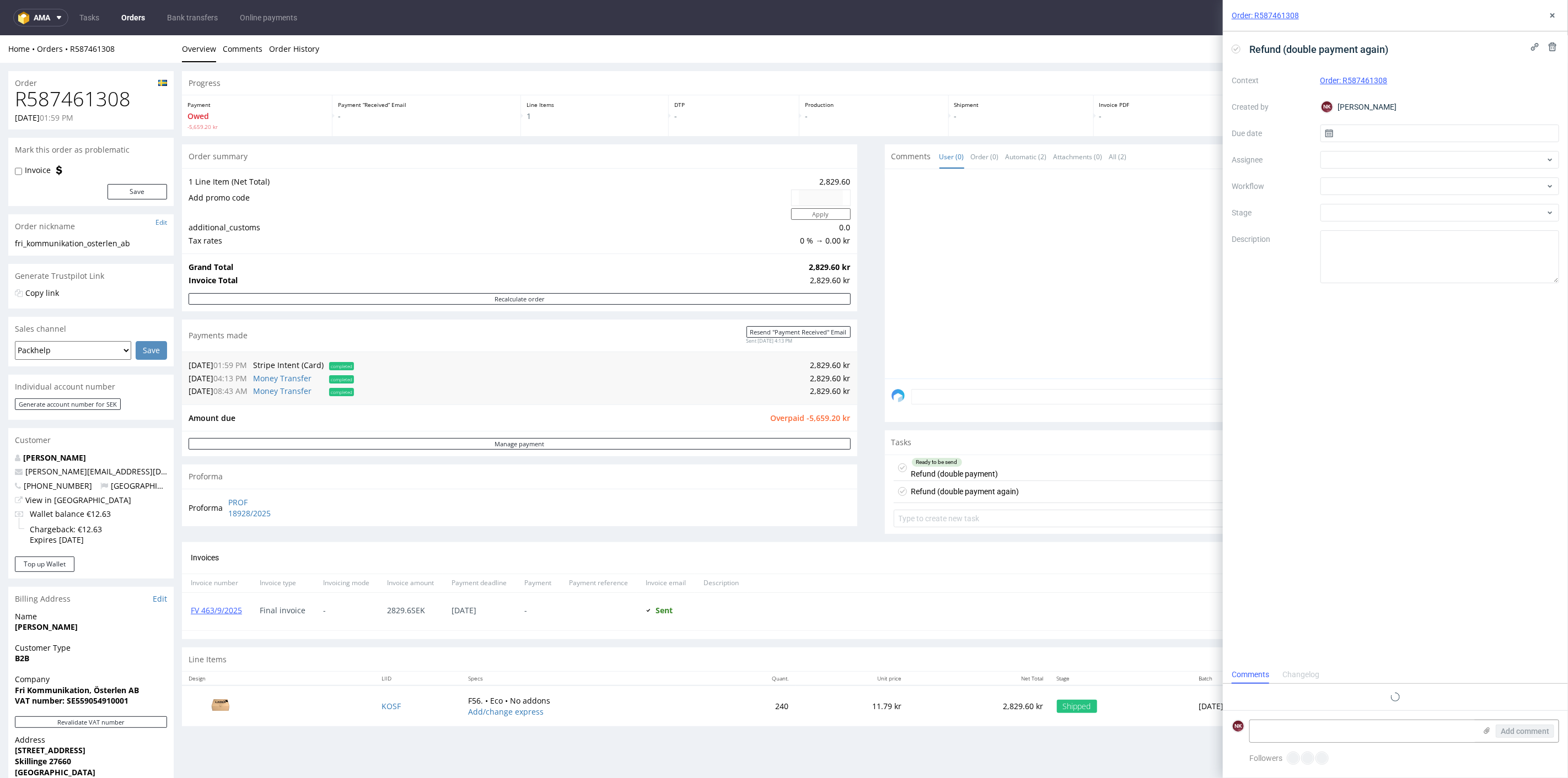
scroll to position [8, 0]
click at [1350, 176] on div "Context Order: R587461308 Created by NK Natalia Kaczorowska Due date Assignee W…" at bounding box center [1395, 177] width 327 height 212
click at [1352, 182] on div at bounding box center [1439, 185] width 240 height 18
type input "money"
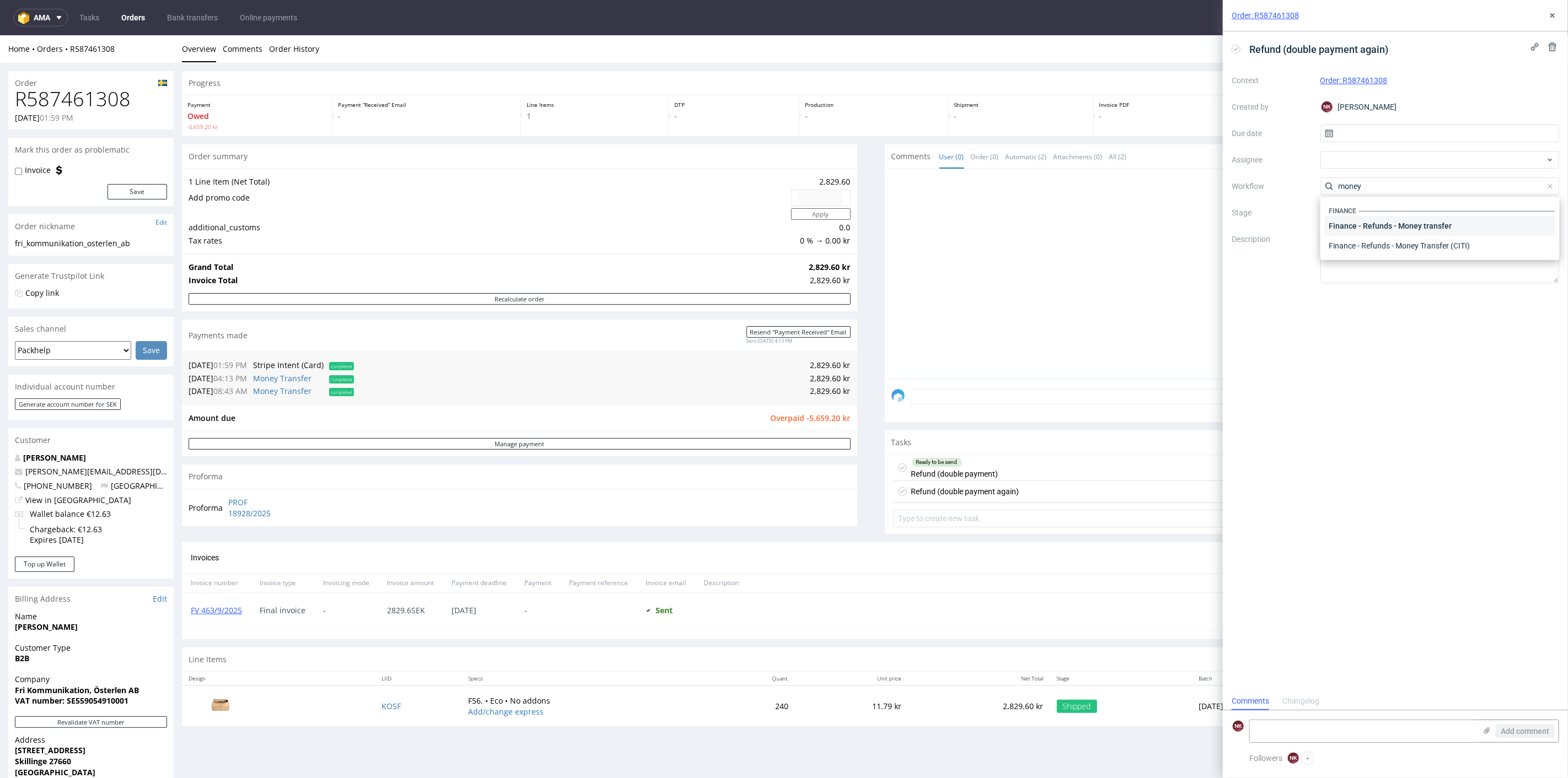
click at [1370, 224] on div "Finance - Refunds - Money transfer" at bounding box center [1439, 225] width 230 height 20
click at [1397, 242] on textarea "Amount: Currency: Reason of refund: Is correction invoice needed?: Other:" at bounding box center [1439, 256] width 240 height 53
click at [811, 389] on td "2,829.60 kr" at bounding box center [604, 390] width 494 height 13
copy td "2,829.60"
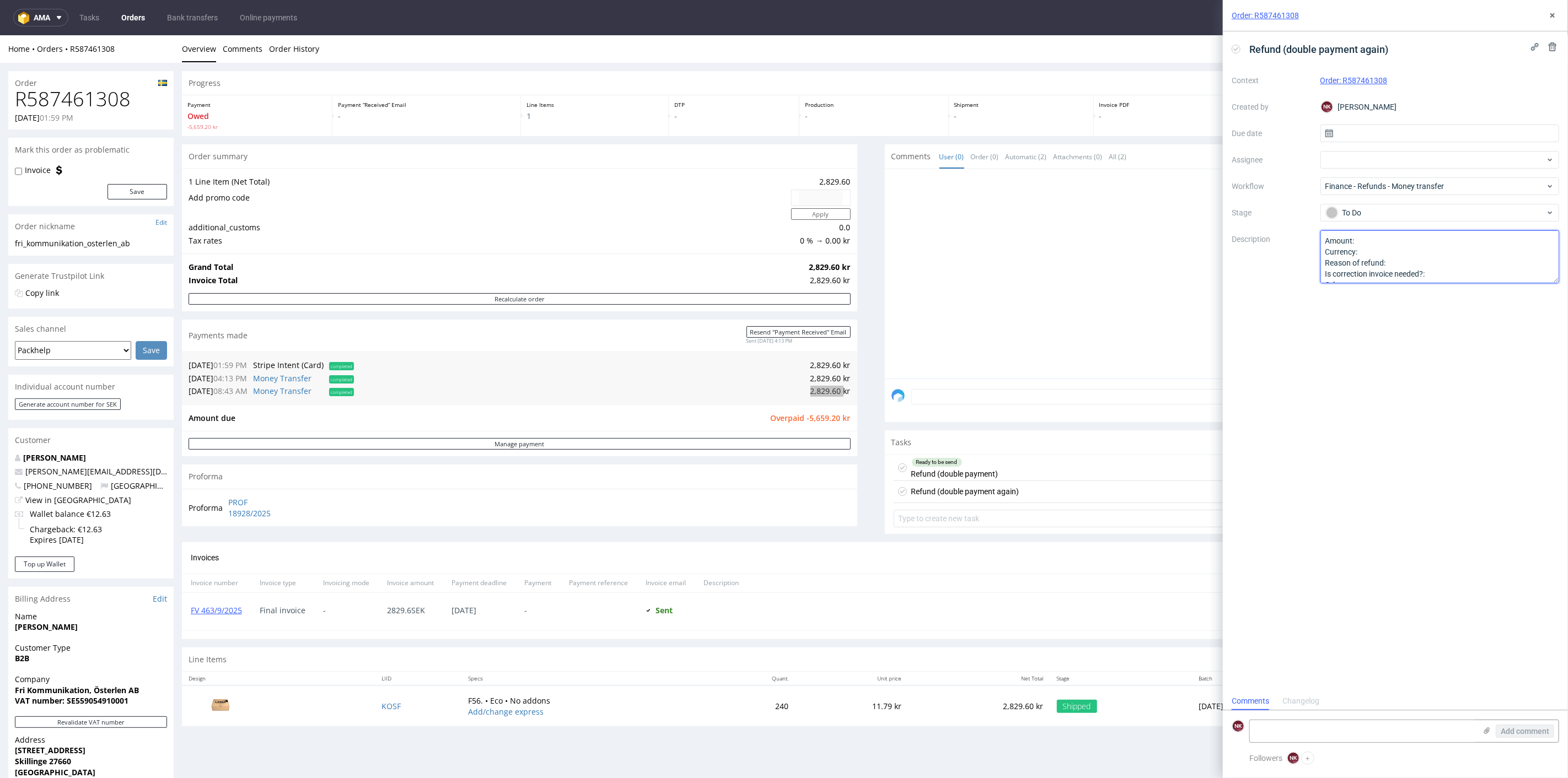
click at [1418, 238] on textarea "Amount: Currency: Reason of refund: Is correction invoice needed?: Other:" at bounding box center [1439, 256] width 240 height 53
paste textarea "2,829.60"
click at [1403, 254] on textarea "Amount: Currency: Reason of refund: Is correction invoice needed?: Other:" at bounding box center [1439, 256] width 240 height 53
click at [1410, 261] on textarea "Amount: Currency: Reason of refund: Is correction invoice needed?: Other:" at bounding box center [1439, 256] width 240 height 53
type textarea "Amount: 2,829.60 Currency: KR Reason of refund: double payment Is correction in…"
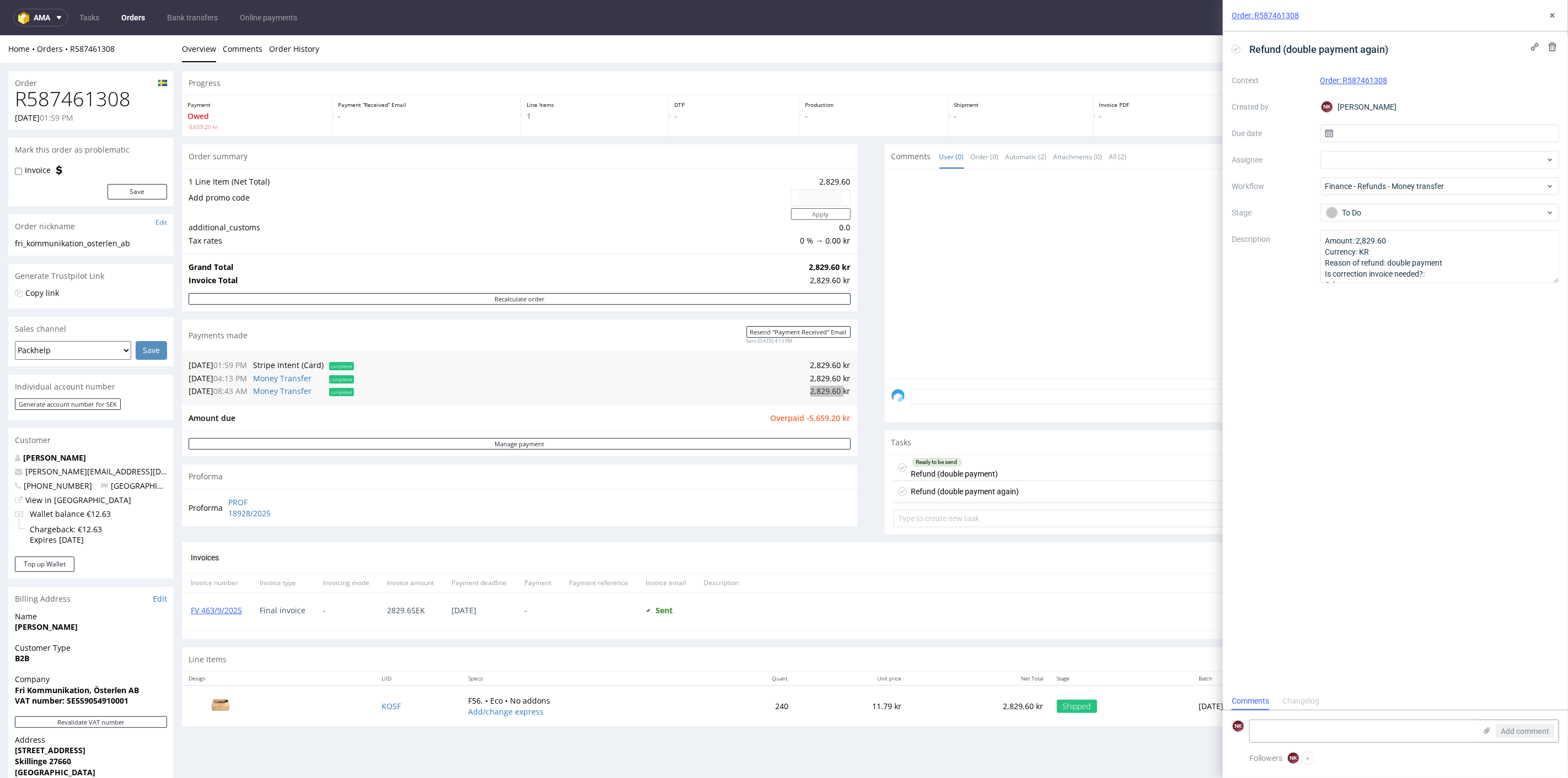
click at [1385, 322] on div "Refund (double payment again) Context Order: R587461308 Created by NK Natalia K…" at bounding box center [1395, 362] width 345 height 661
click at [1547, 11] on icon at bounding box center [1551, 15] width 8 height 8
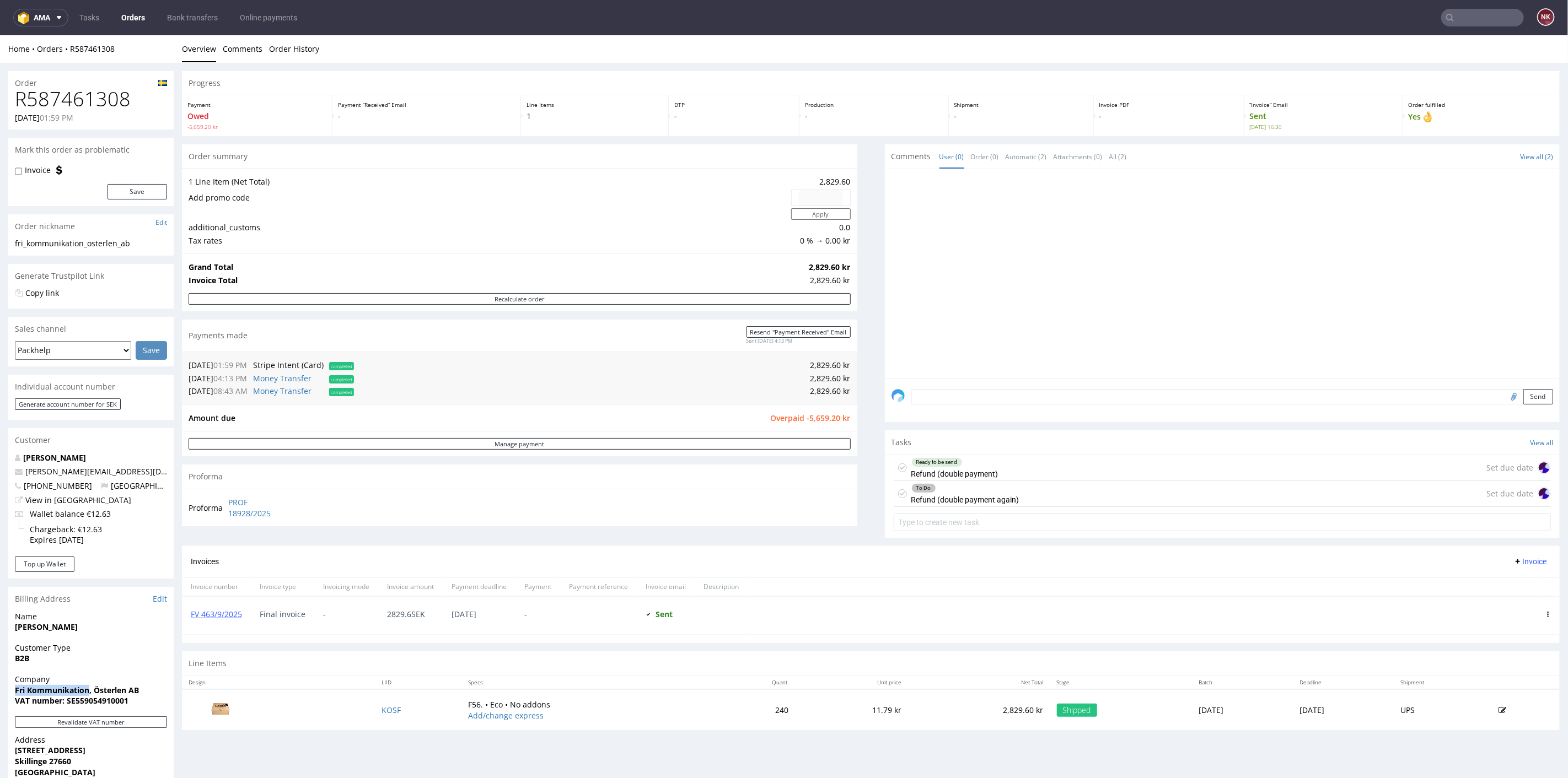
drag, startPoint x: 89, startPoint y: 686, endPoint x: 0, endPoint y: 685, distance: 89.0
click at [0, 685] on div "Order R587461308 19.08.2025 01:59 PM Mark this order as problematic Invoice Sav…" at bounding box center [784, 529] width 1568 height 934
copy strong "Fri Kommunikation"
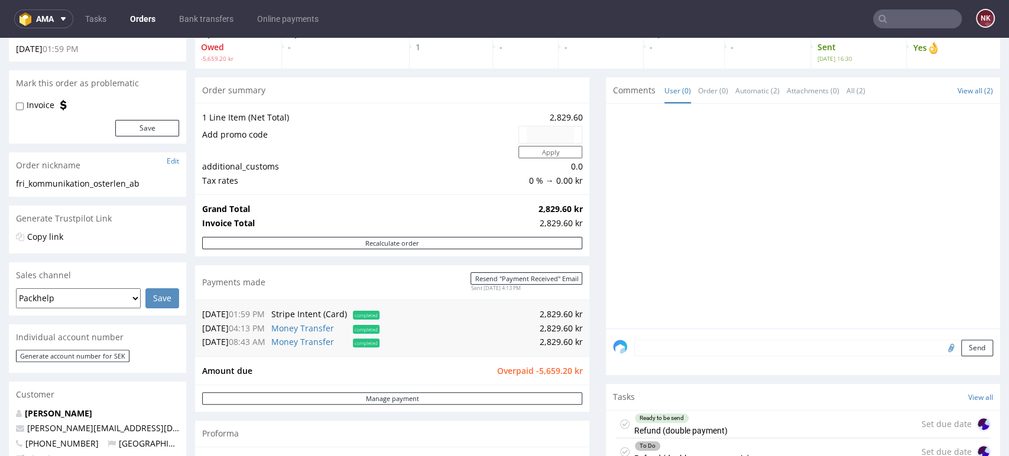
scroll to position [197, 0]
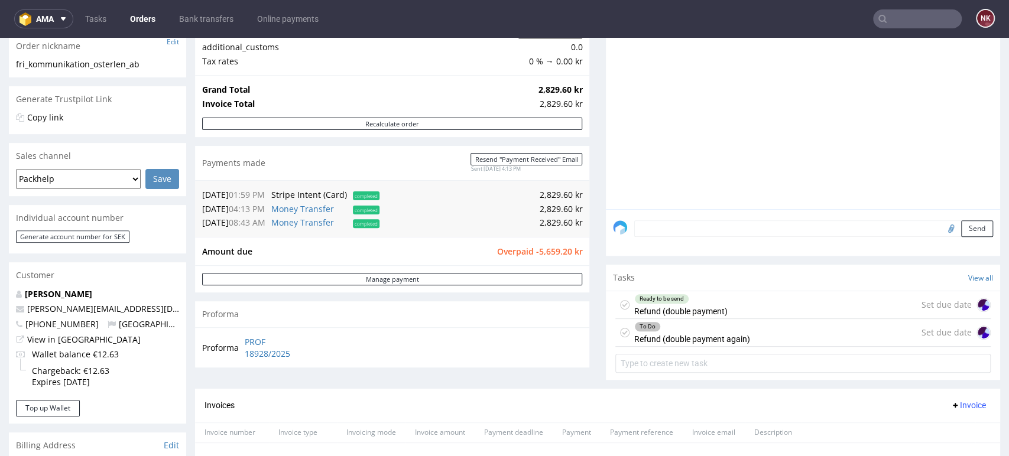
click at [728, 307] on div "Ready to be send Refund (double payment) Set due date" at bounding box center [803, 305] width 375 height 28
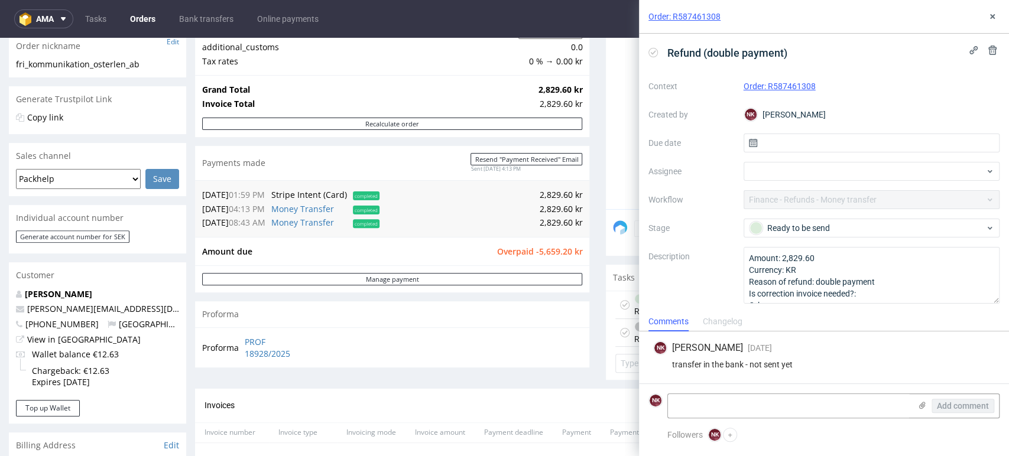
click at [878, 430] on div "Followers NK Natalia Kaczorowska +" at bounding box center [834, 435] width 332 height 14
click at [841, 407] on textarea at bounding box center [789, 406] width 242 height 24
type textarea "refunded 15/09"
click at [963, 399] on button "Add comment" at bounding box center [963, 406] width 63 height 14
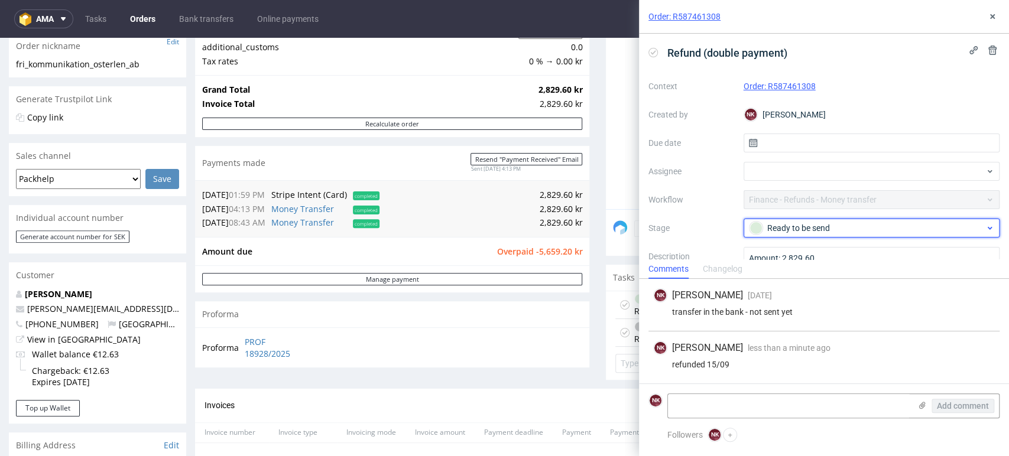
click at [863, 222] on div "Ready to be send" at bounding box center [867, 228] width 235 height 13
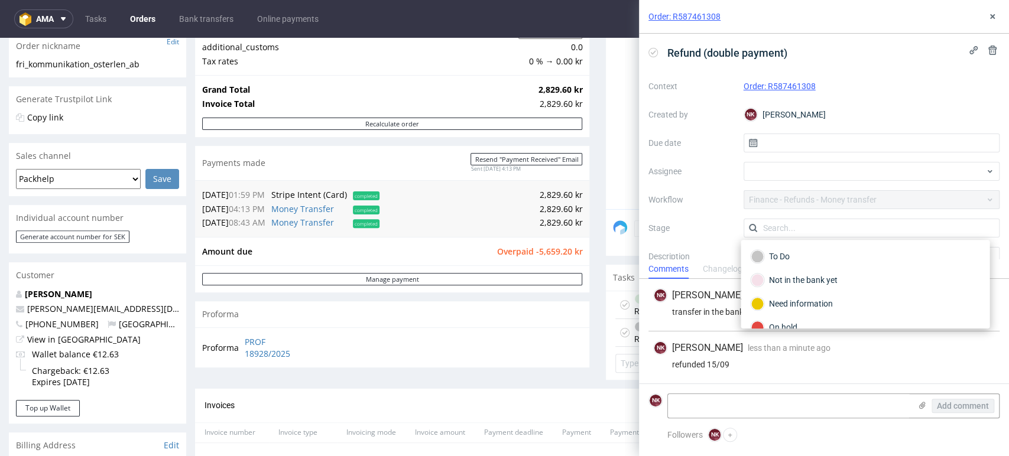
scroll to position [85, 0]
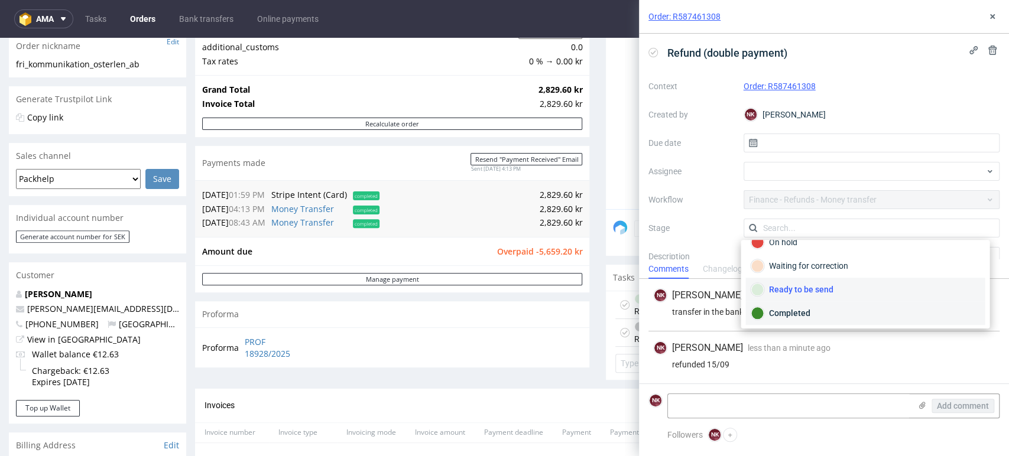
click at [820, 315] on div "Completed" at bounding box center [865, 313] width 229 height 13
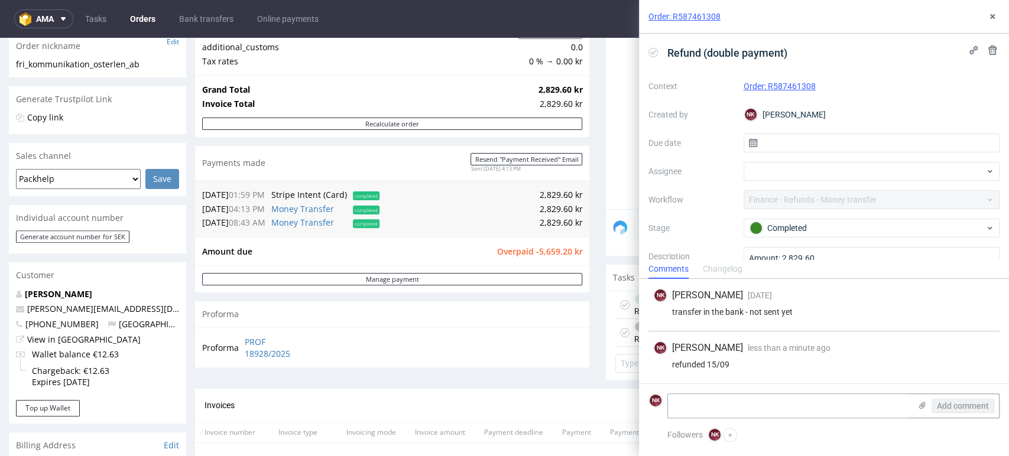
click at [1000, 18] on div "Order: R587461308" at bounding box center [824, 17] width 370 height 34
click at [995, 18] on icon at bounding box center [992, 16] width 9 height 9
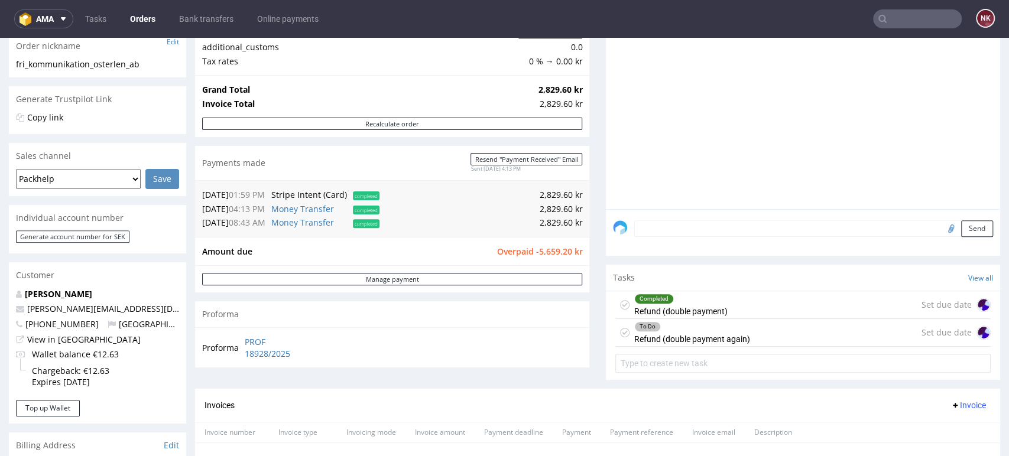
click at [544, 221] on td "2,829.60 kr" at bounding box center [483, 223] width 200 height 14
copy td "2,829.60"
click at [462, 287] on div "Manage payment" at bounding box center [392, 278] width 394 height 27
click at [462, 279] on link "Manage payment" at bounding box center [392, 279] width 380 height 12
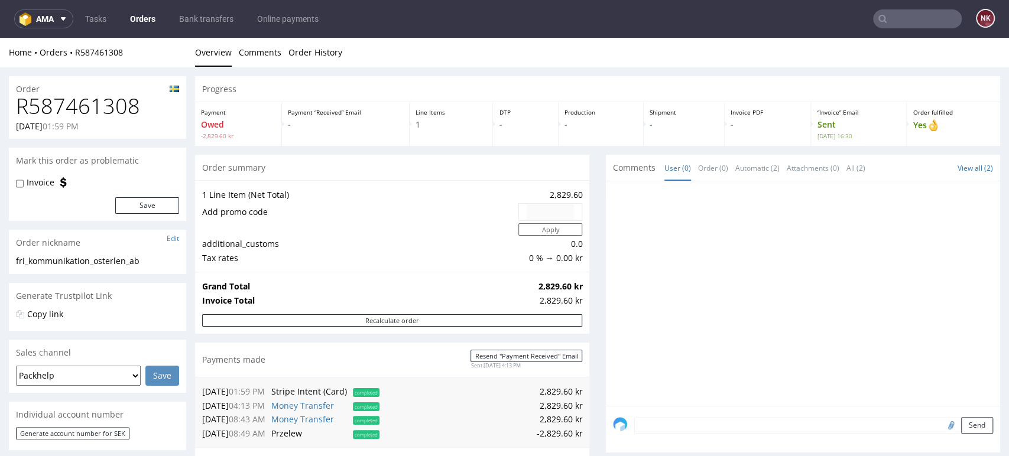
click at [108, 115] on h1 "R587461308" at bounding box center [97, 107] width 163 height 24
copy h1 "R587461308"
click at [122, 108] on h1 "R587461308" at bounding box center [97, 107] width 163 height 24
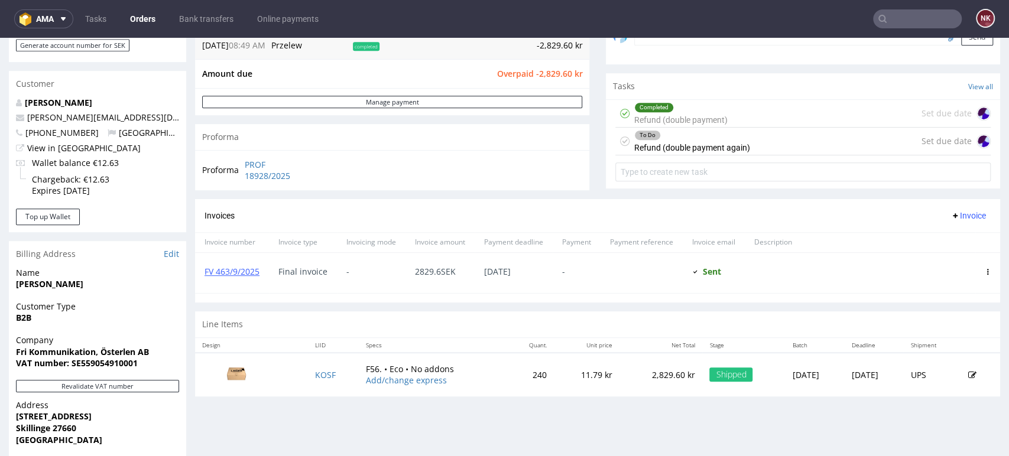
scroll to position [394, 0]
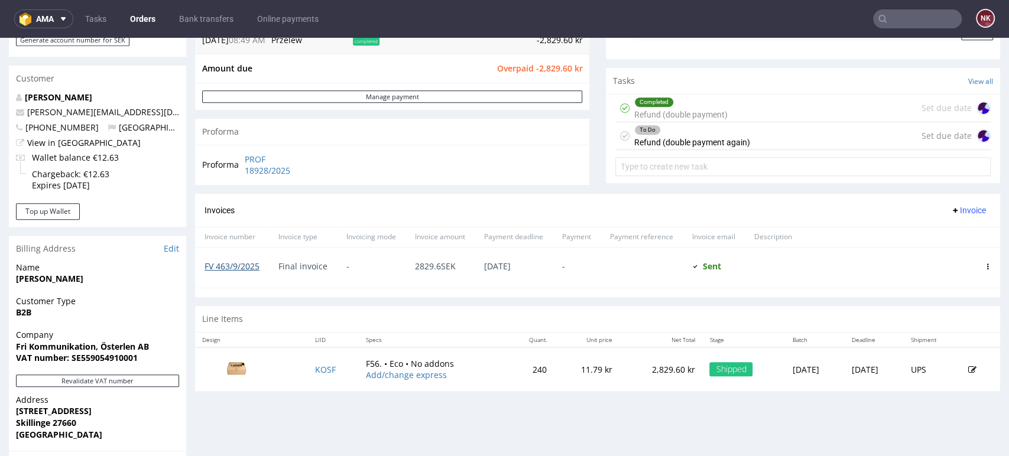
click at [241, 267] on link "FV 463/9/2025" at bounding box center [232, 266] width 55 height 11
drag, startPoint x: 49, startPoint y: 280, endPoint x: 14, endPoint y: 280, distance: 35.5
click at [14, 280] on div "Name Jönsson Frida" at bounding box center [97, 279] width 177 height 34
copy strong "Jönsson"
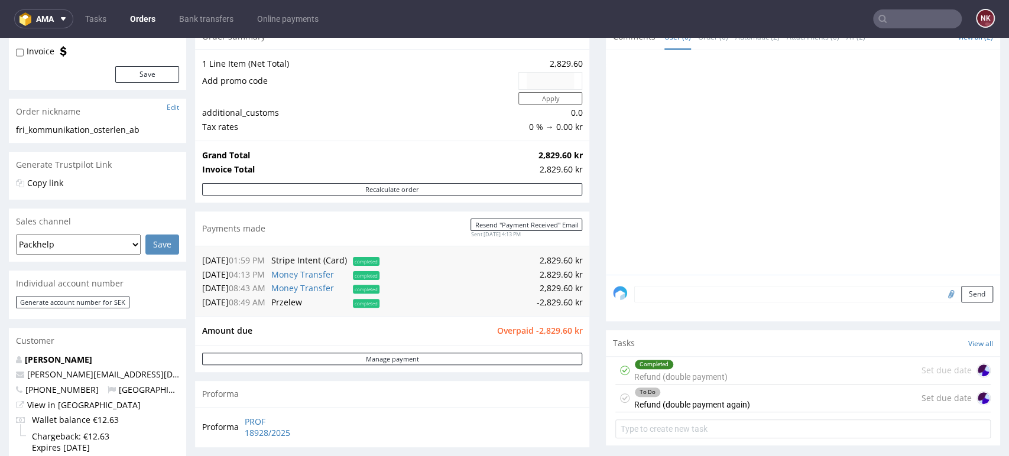
scroll to position [0, 0]
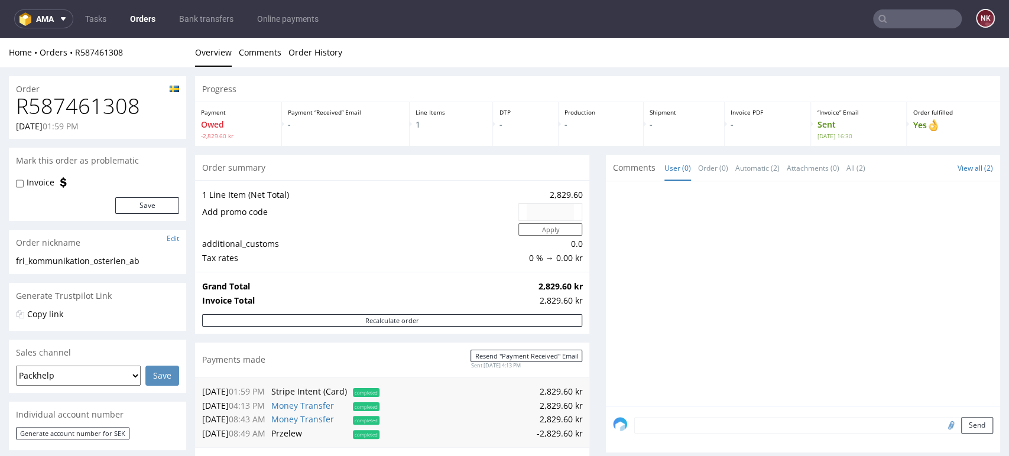
click at [83, 101] on h1 "R587461308" at bounding box center [97, 107] width 163 height 24
copy h1 "R587461308"
click at [909, 309] on div at bounding box center [806, 298] width 387 height 218
click at [579, 344] on div "Payments made Resend "Payment Received" Email Sent 05.09.2025 4:13 PM" at bounding box center [392, 360] width 394 height 34
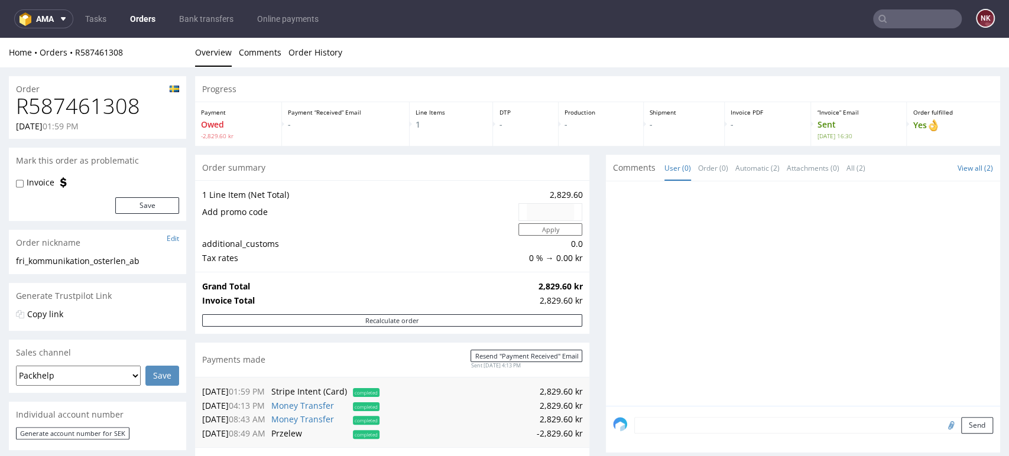
click at [589, 348] on div "Progress Payment Owed -2,829.60 kr Payment “Received” Email - Line Items 1 DTP …" at bounding box center [597, 435] width 805 height 718
click at [582, 352] on div "Progress Payment Owed -2,829.60 kr Payment “Received” Email - Line Items 1 DTP …" at bounding box center [597, 435] width 805 height 718
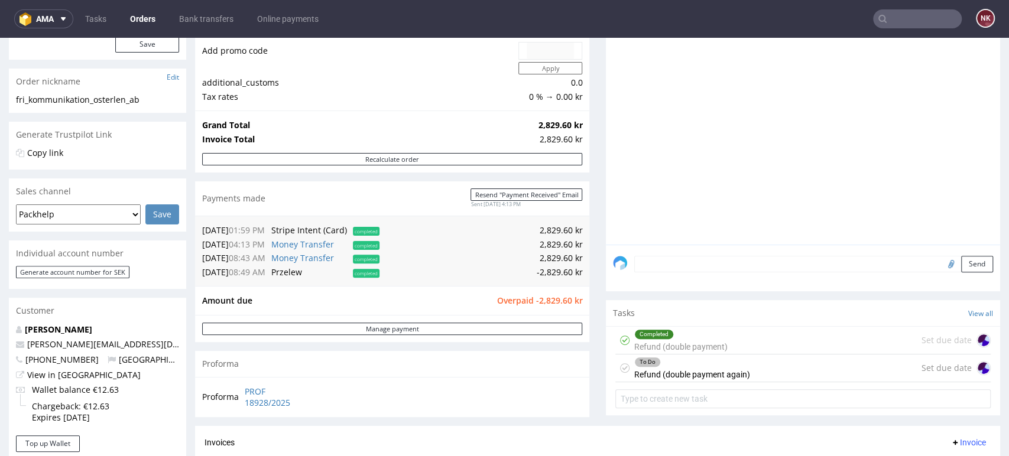
scroll to position [263, 0]
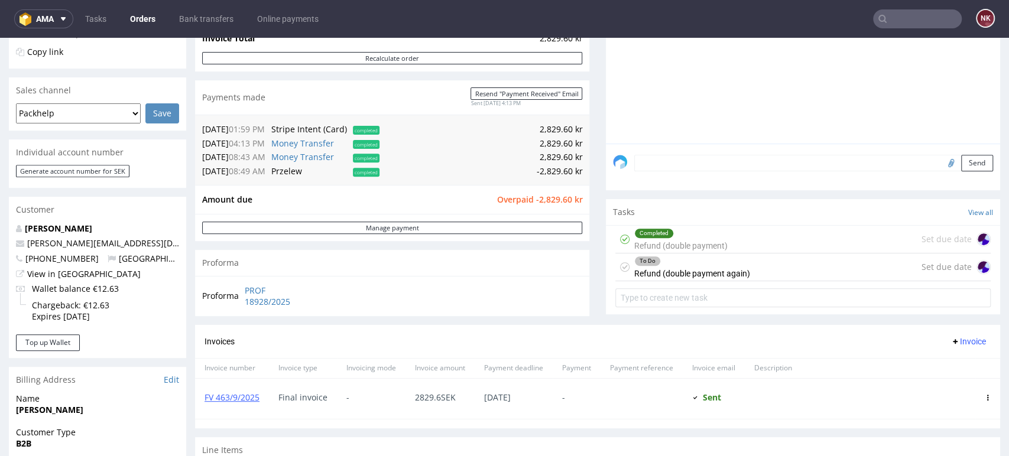
click at [585, 289] on div "Progress Payment Owed -2,829.60 kr Payment “Received” Email - Line Items 1 DTP …" at bounding box center [597, 173] width 805 height 718
click at [582, 289] on div "Progress Payment Owed -2,829.60 kr Payment “Received” Email - Line Items 1 DTP …" at bounding box center [597, 173] width 805 height 718
click at [584, 289] on div "Progress Payment Owed -2,829.60 kr Payment “Received” Email - Line Items 1 DTP …" at bounding box center [597, 173] width 805 height 718
click at [590, 306] on div "Progress Payment Owed -2,829.60 kr Payment “Received” Email - Line Items 1 DTP …" at bounding box center [597, 173] width 805 height 718
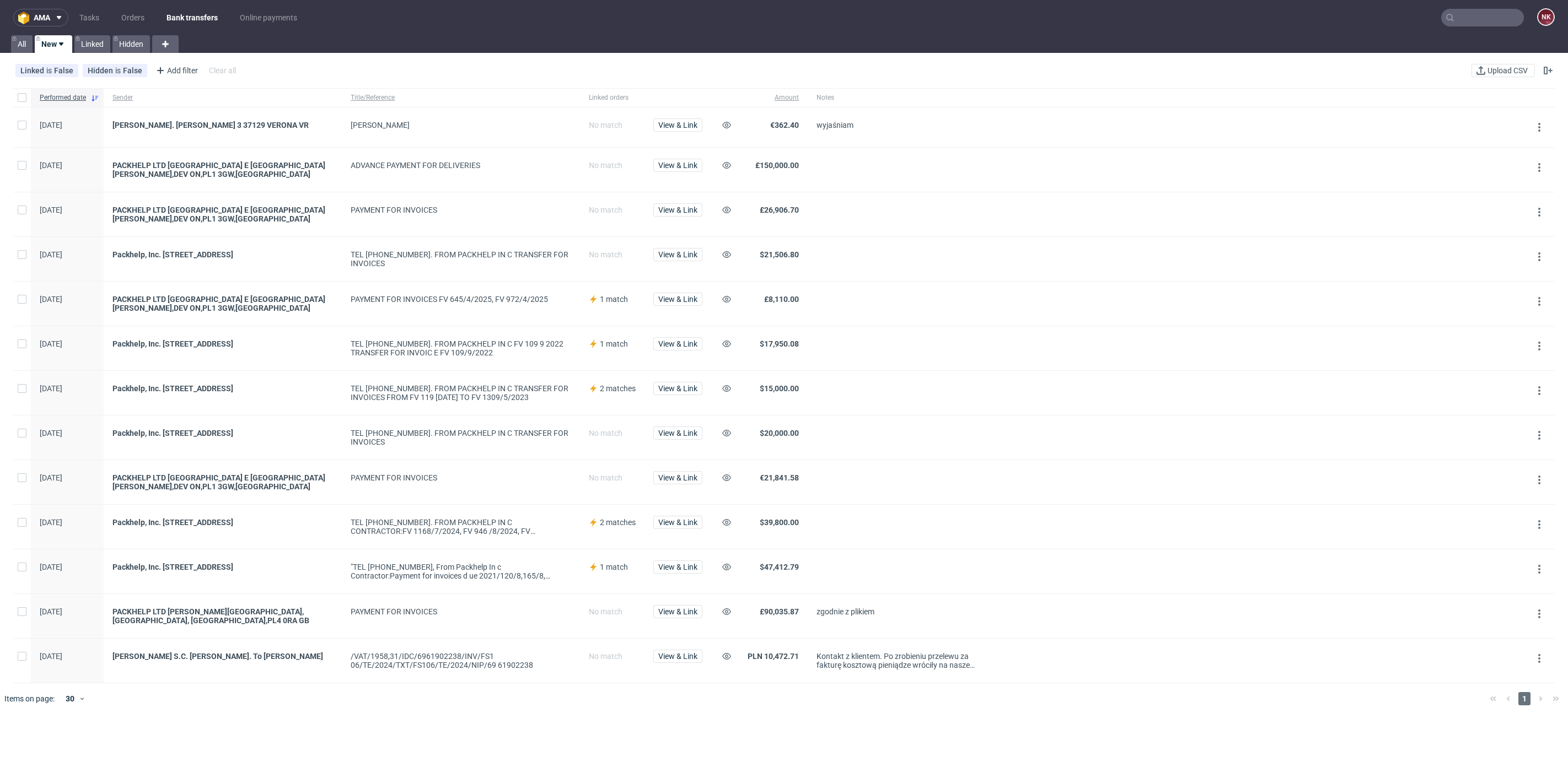
click at [1475, 29] on nav "ama Tasks Orders Bank transfers Online payments NK" at bounding box center [784, 18] width 1568 height 35
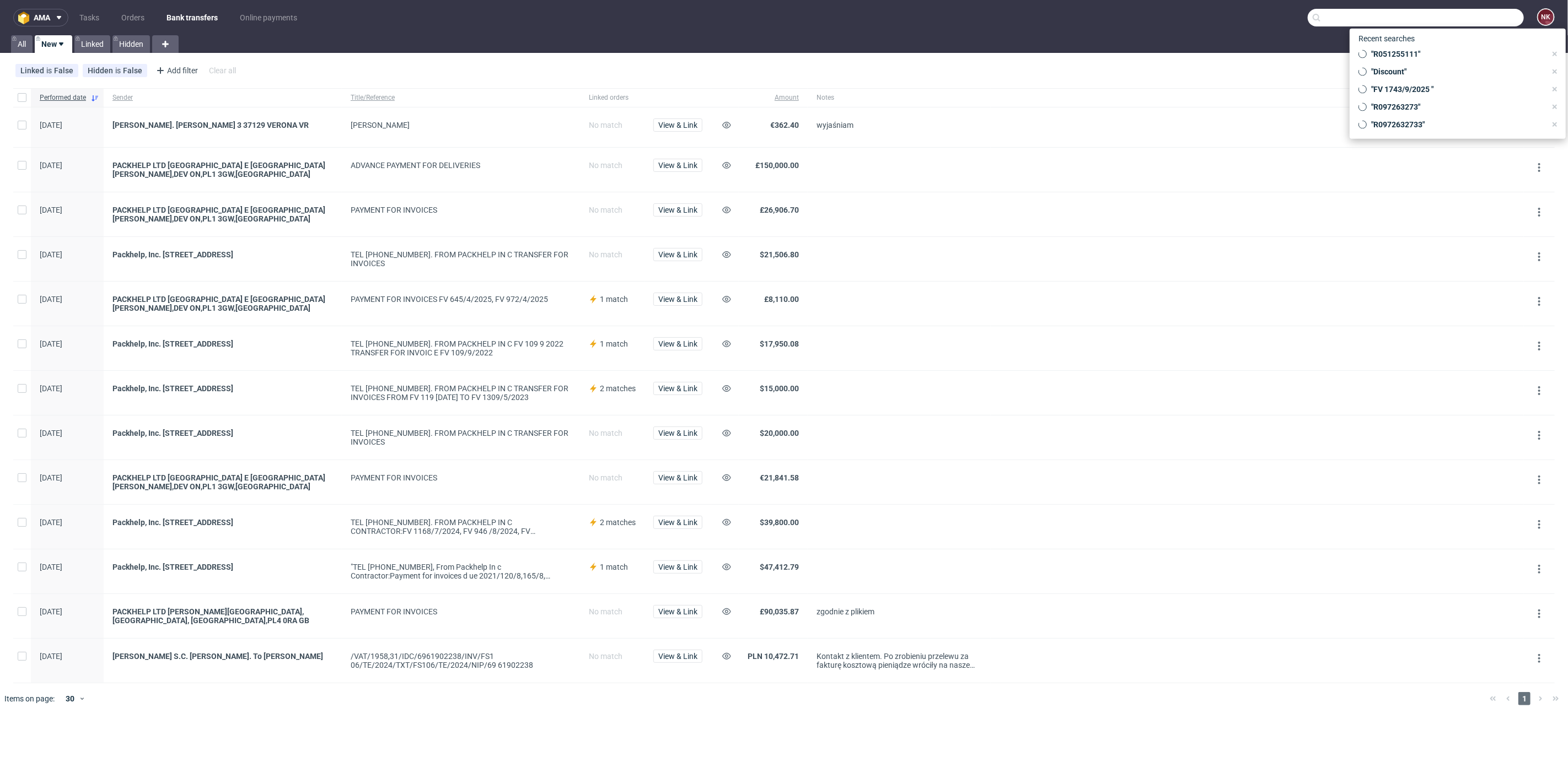
click at [1479, 14] on input "text" at bounding box center [1415, 17] width 216 height 18
paste input "emily@brunswicktradinginc.com"
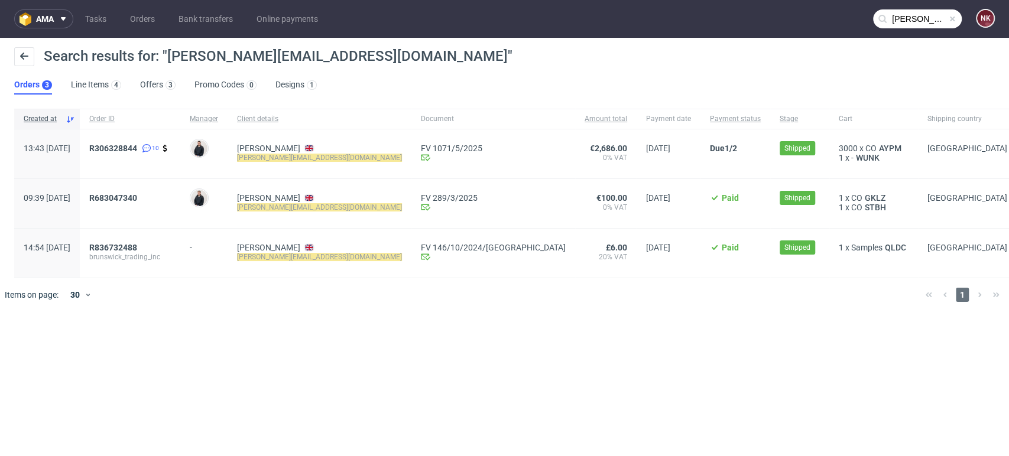
click at [917, 15] on input "emily@brunswicktradinginc.com" at bounding box center [917, 18] width 89 height 19
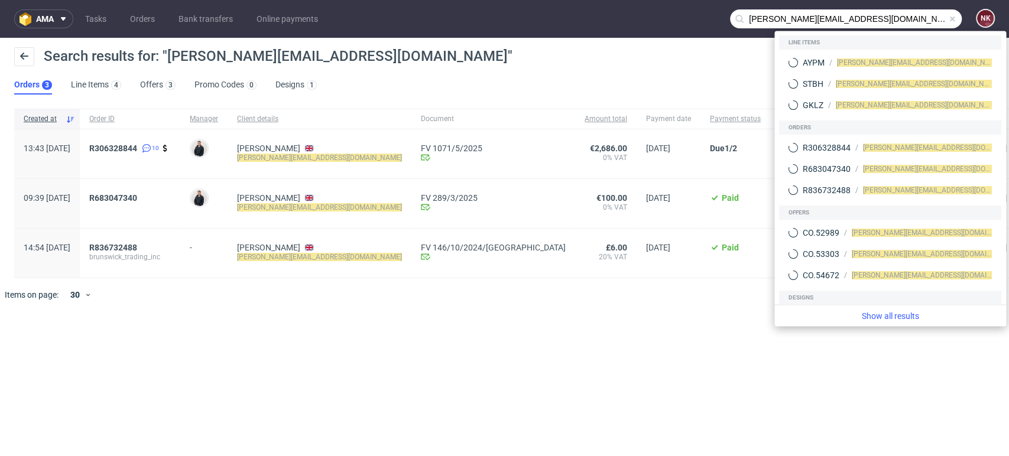
drag, startPoint x: 851, startPoint y: 28, endPoint x: 714, endPoint y: 13, distance: 138.0
click at [714, 13] on nav "ama Tasks Orders Bank transfers Online payments emily@brunswicktradinginc.com NK" at bounding box center [504, 19] width 1009 height 38
paste input "FV 1676/9/2025"
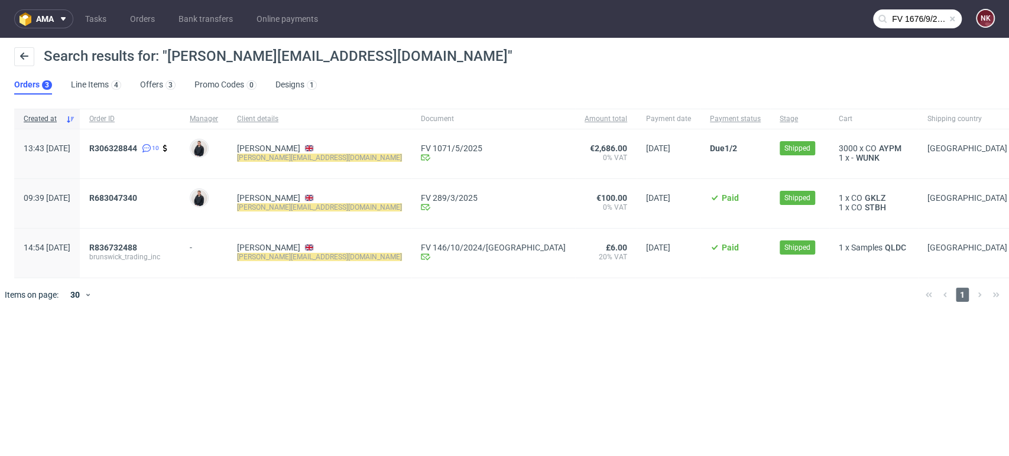
type input "FV 1676/9/2025"
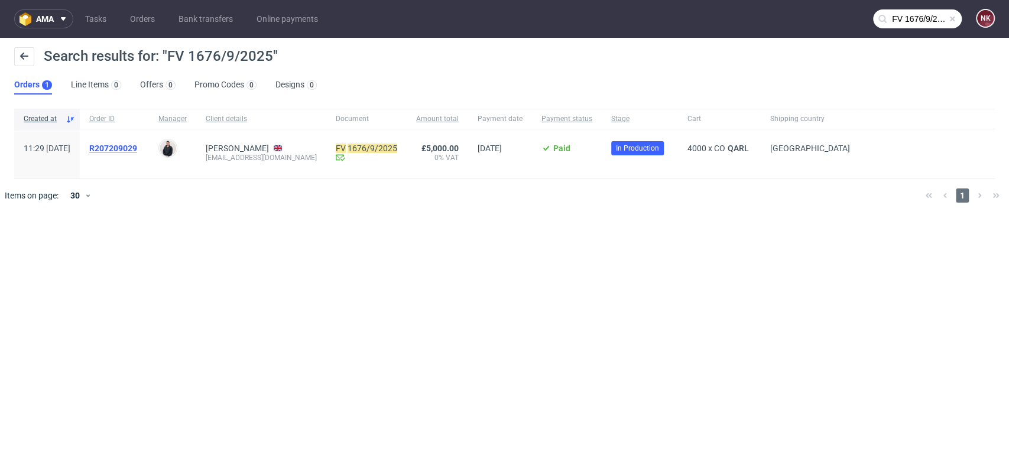
click at [137, 144] on span "R207209029" at bounding box center [113, 148] width 48 height 9
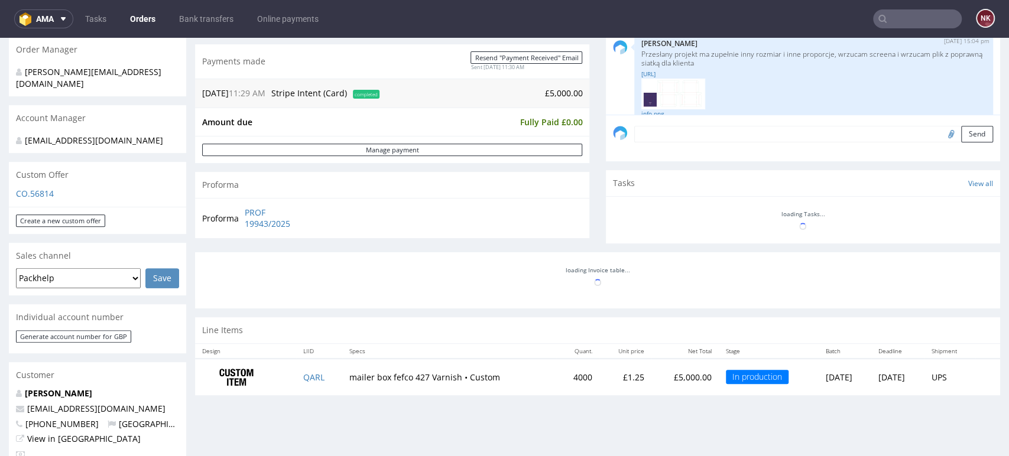
scroll to position [193, 0]
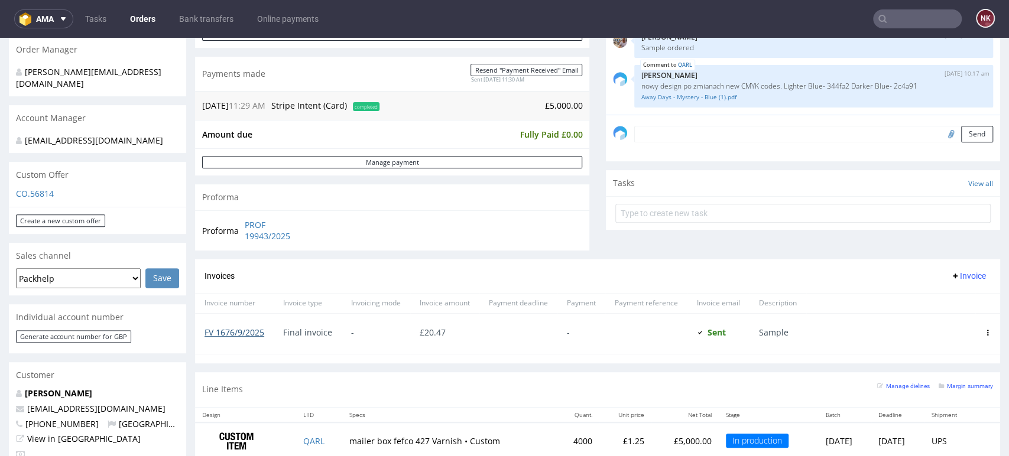
click at [246, 330] on link "FV 1676/9/2025" at bounding box center [235, 332] width 60 height 11
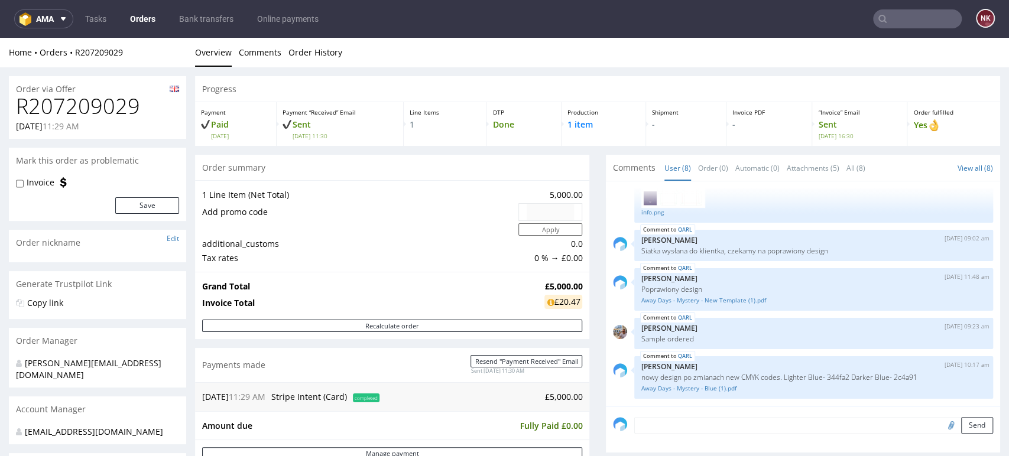
click at [141, 15] on link "Orders" at bounding box center [143, 18] width 40 height 19
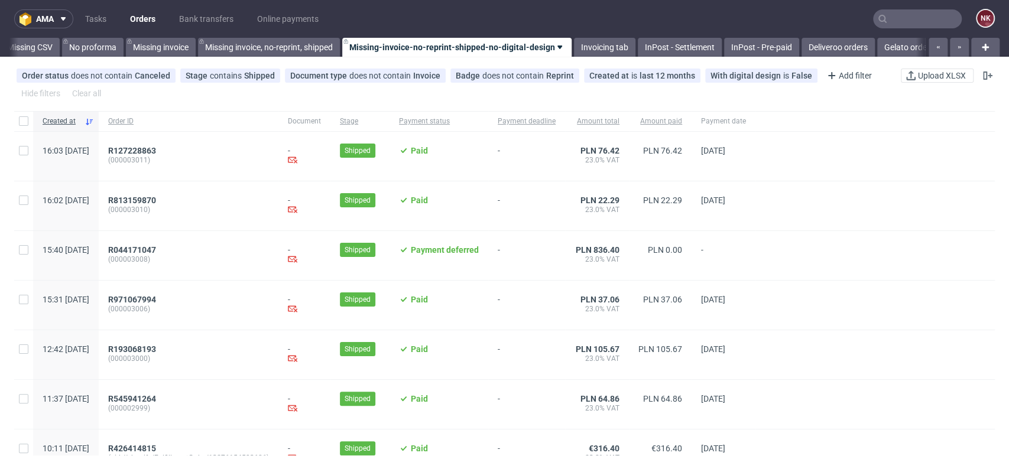
scroll to position [0, 1674]
click at [766, 43] on link "InPost - Pre-paid" at bounding box center [755, 47] width 75 height 19
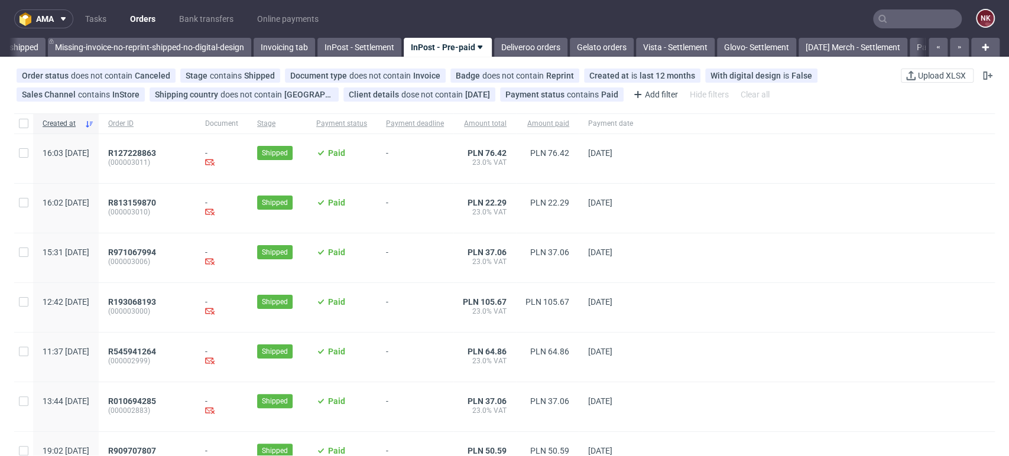
scroll to position [85, 0]
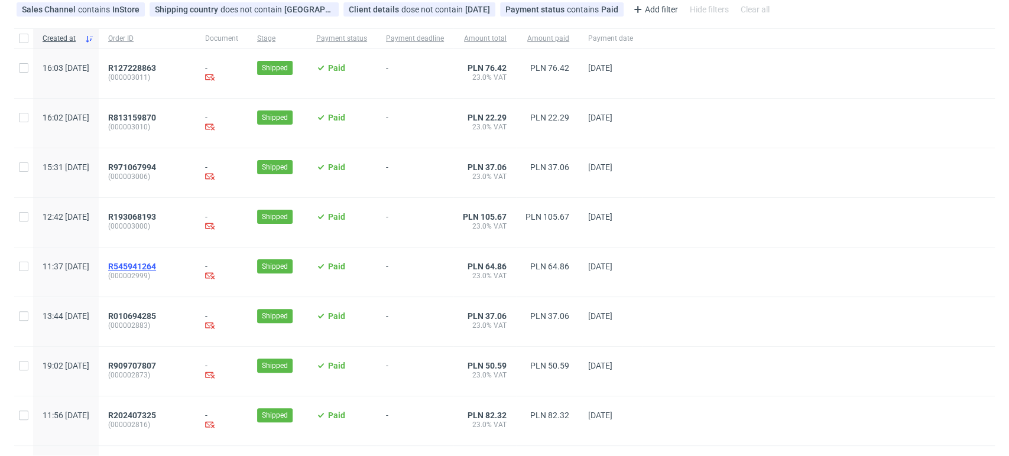
click at [156, 264] on span "R545941264" at bounding box center [132, 266] width 48 height 9
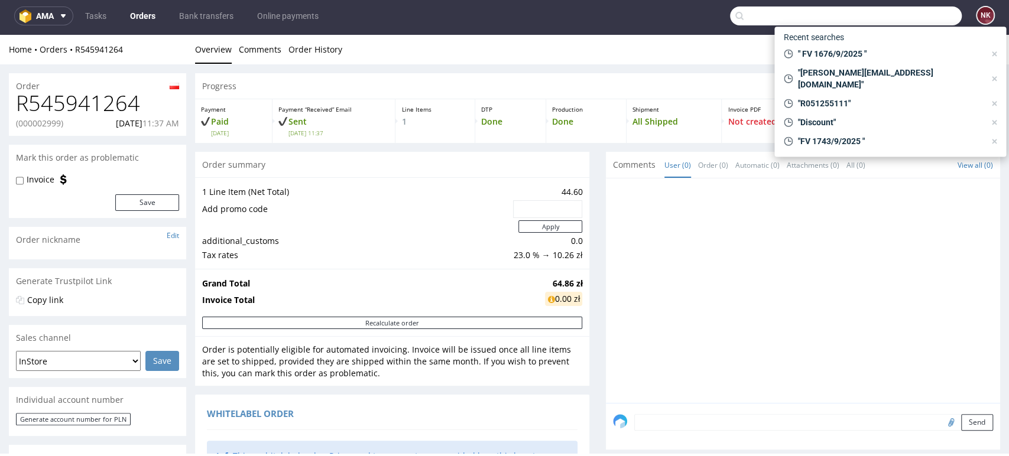
click at [892, 16] on input "text" at bounding box center [846, 16] width 232 height 19
paste input "emily@brunswicktradinginc.com"
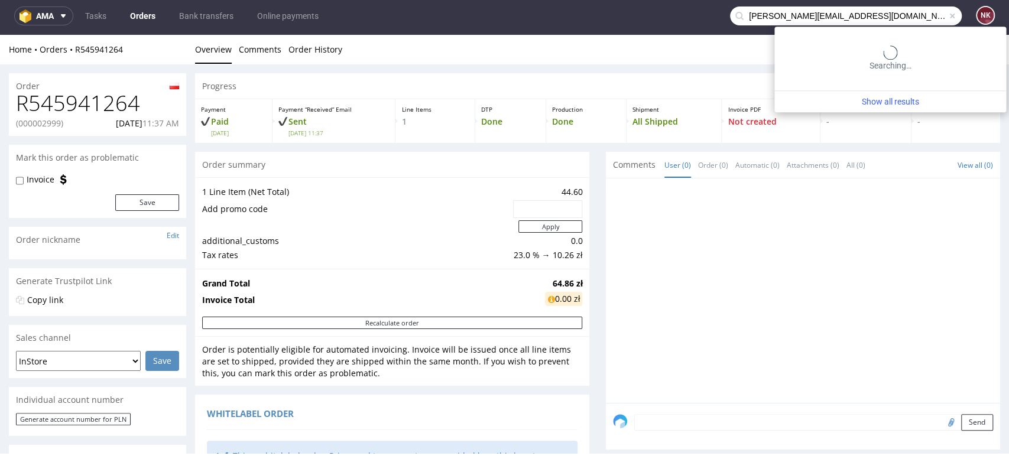
type input "emily@brunswicktradinginc.com"
